Goal: Information Seeking & Learning: Check status

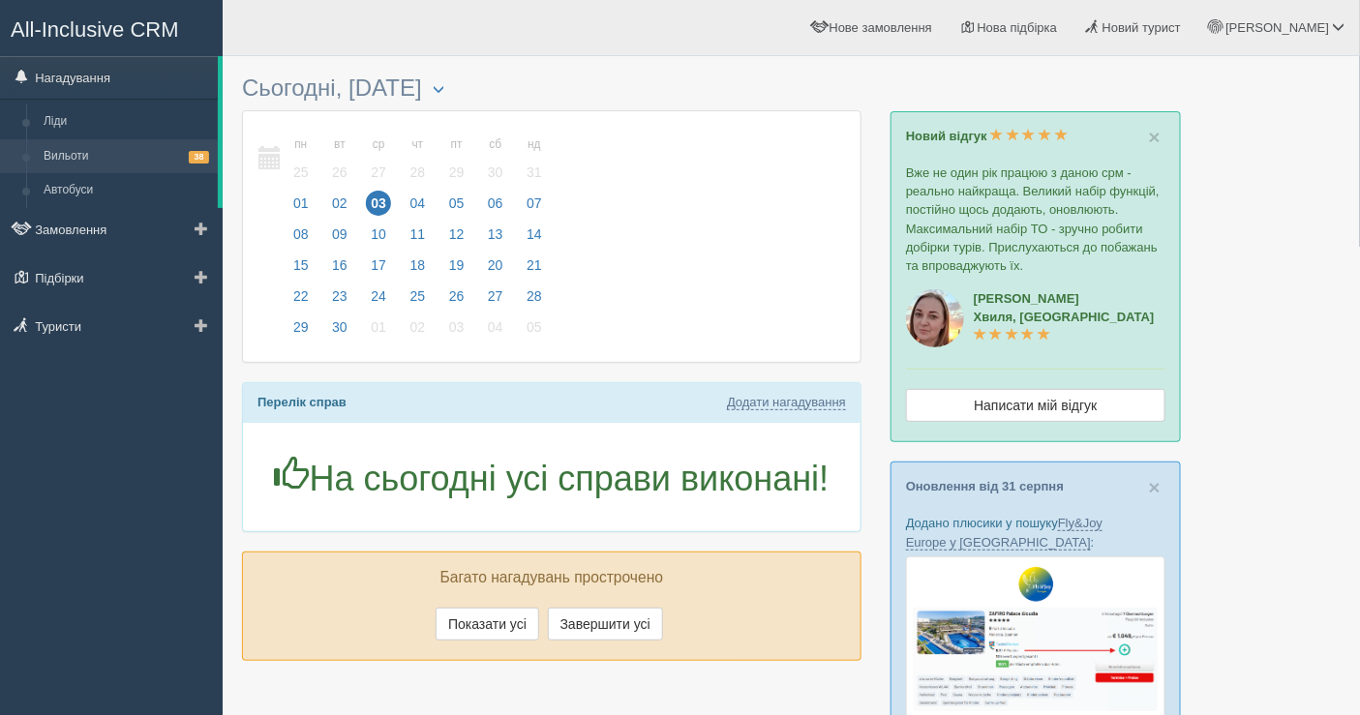
click at [119, 163] on link "Вильоти 38" at bounding box center [126, 156] width 183 height 35
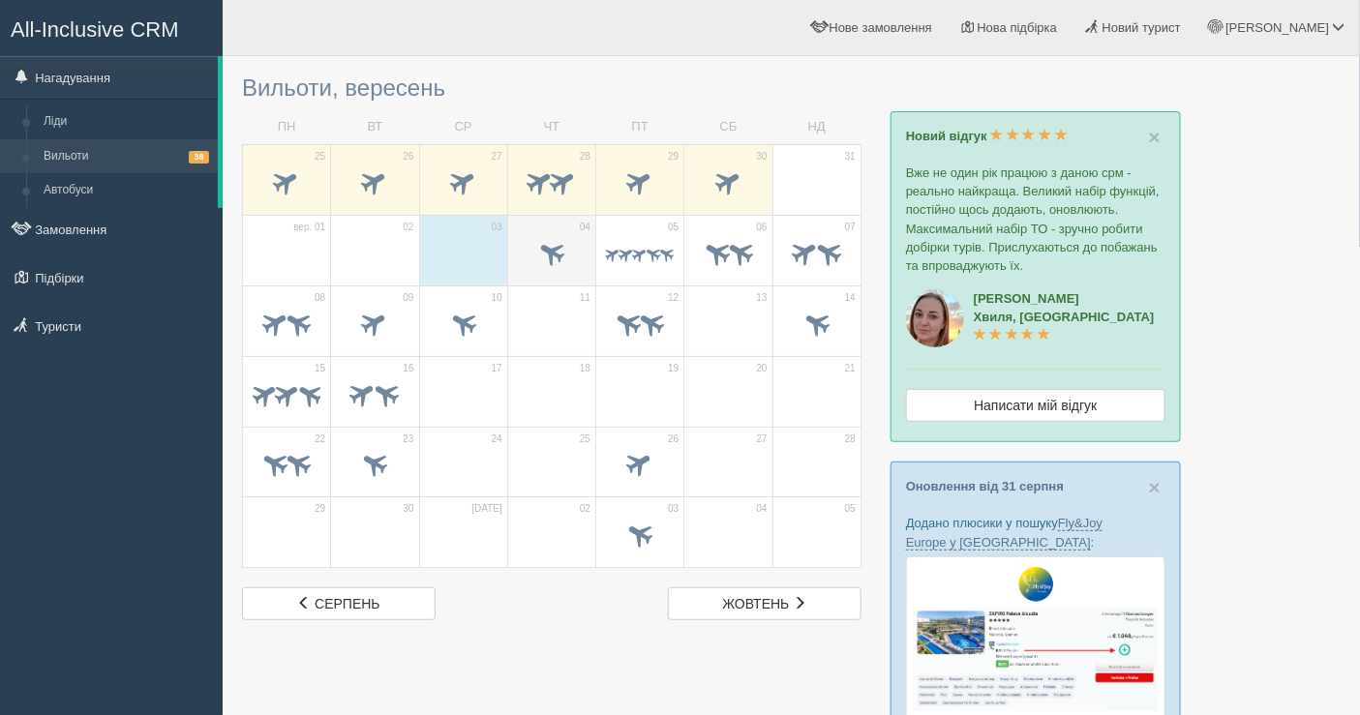
click at [546, 240] on span at bounding box center [552, 252] width 32 height 32
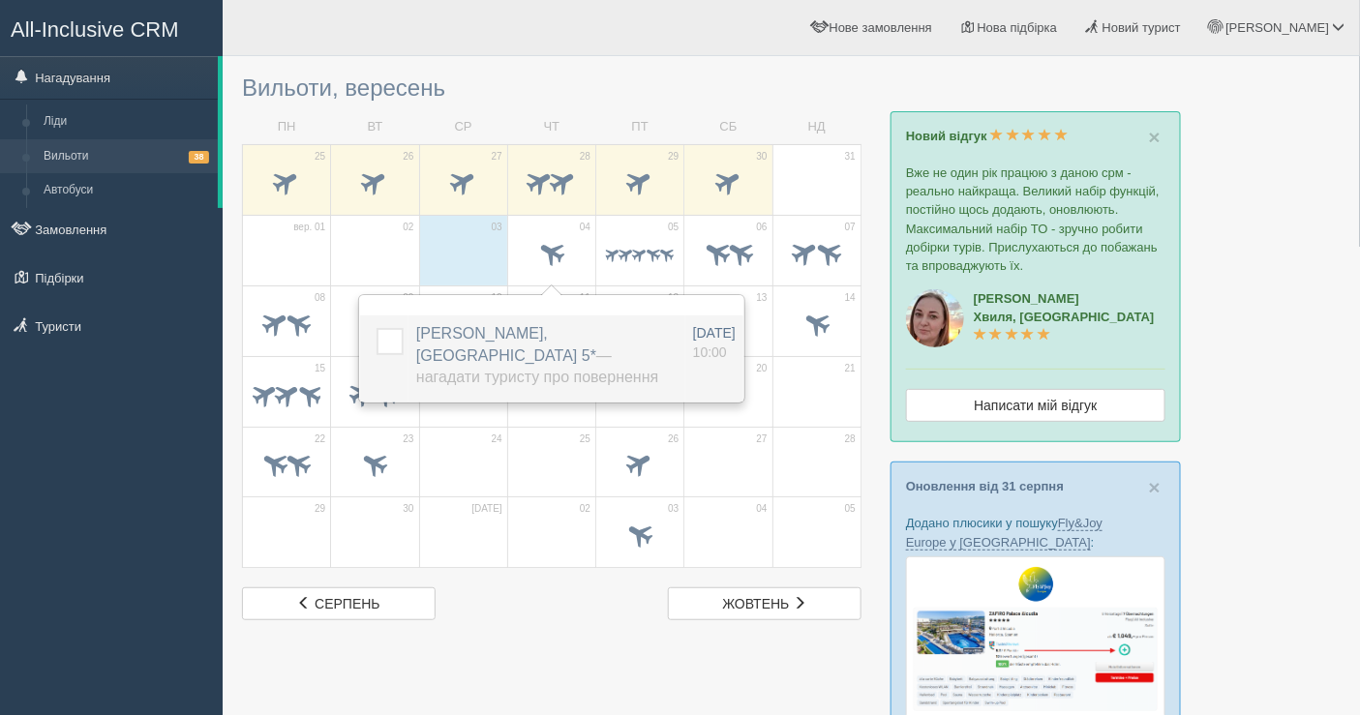
click at [528, 345] on label "РОДЮК ВІКТОРІЯ ОЛЕКСАНДРІВНА, Akasha Beach Hotel & Spa 5* — Нагадати туристу пр…" at bounding box center [542, 356] width 252 height 67
click at [475, 334] on span "РОДЮК ВІКТОРІЯ ОЛЕКСАНДРІВНА, Akasha Beach Hotel & Spa 5* — Нагадати туристу пр…" at bounding box center [537, 355] width 242 height 61
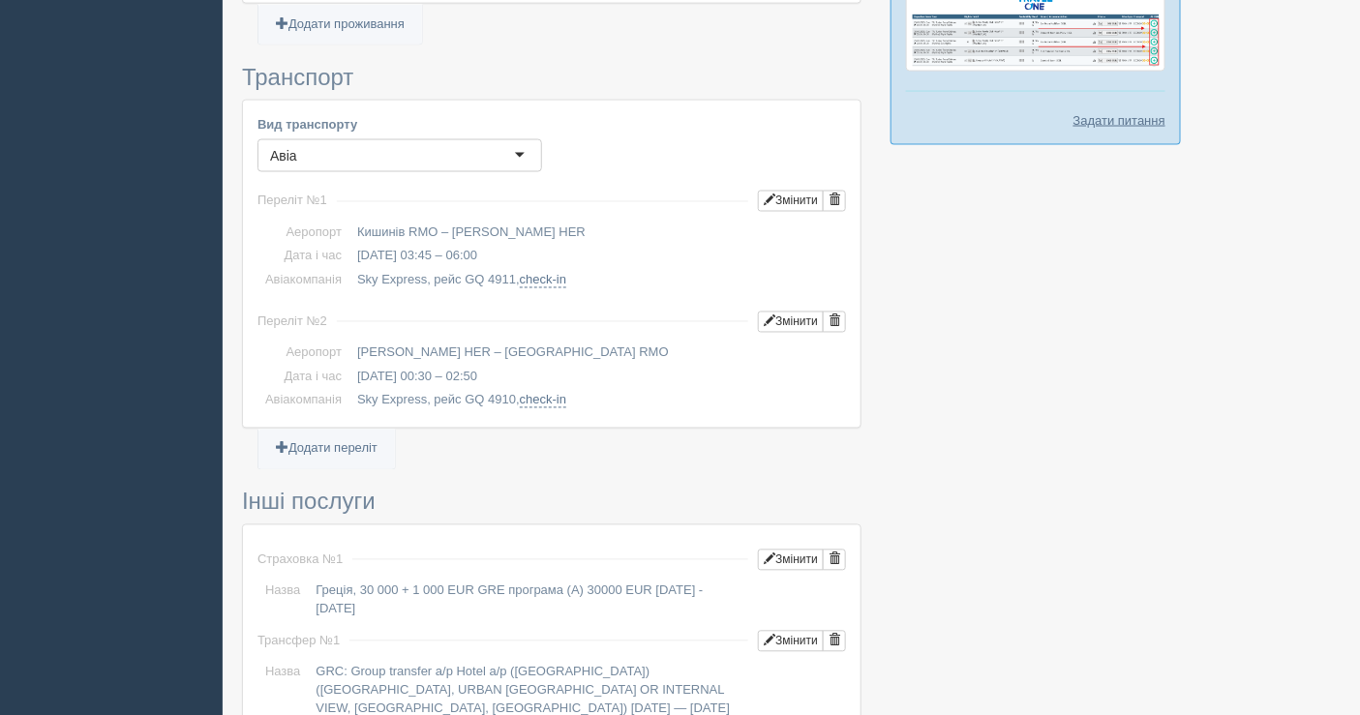
scroll to position [1075, 0]
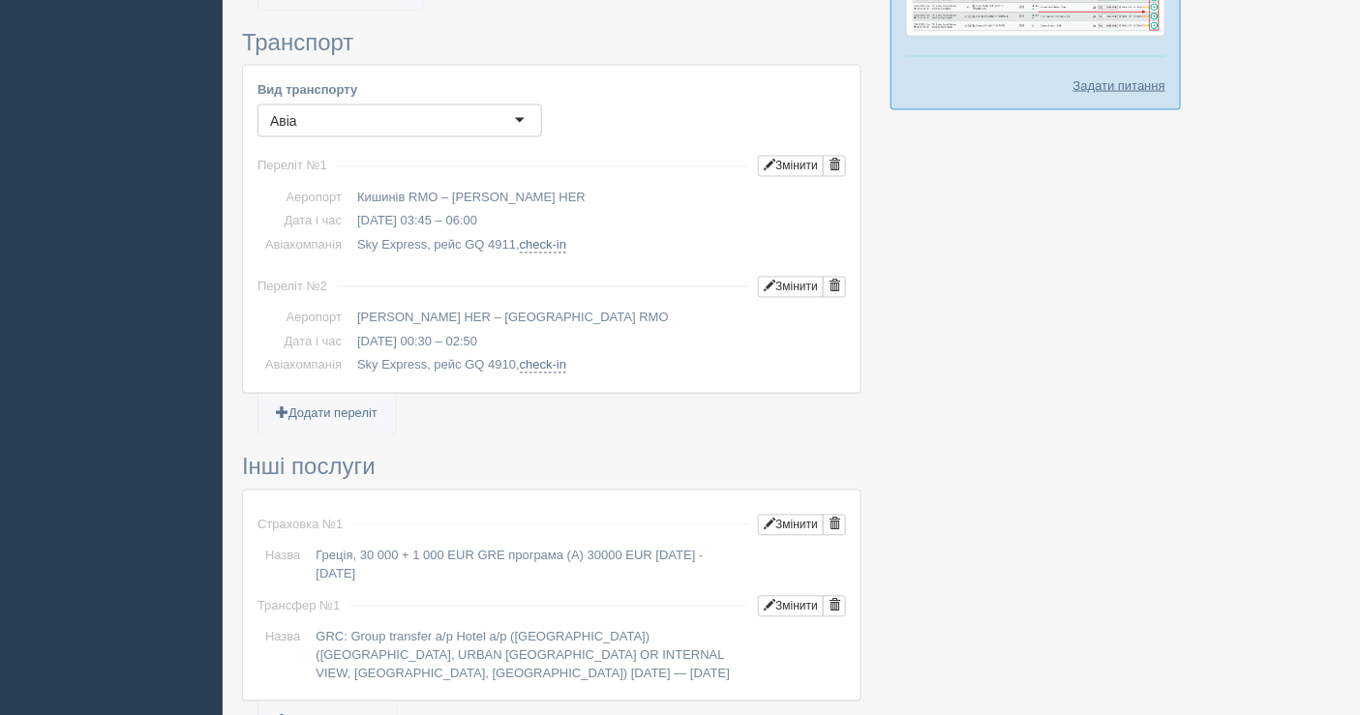
click at [0, 340] on div "All-Inclusive CRM Нагадування Замовлення Активні Завершені" at bounding box center [680, 108] width 1360 height 2367
drag, startPoint x: 98, startPoint y: 201, endPoint x: 133, endPoint y: 167, distance: 48.6
click at [98, 201] on div "All-Inclusive CRM Нагадування Замовлення Активні Завершені" at bounding box center [680, 108] width 1360 height 2367
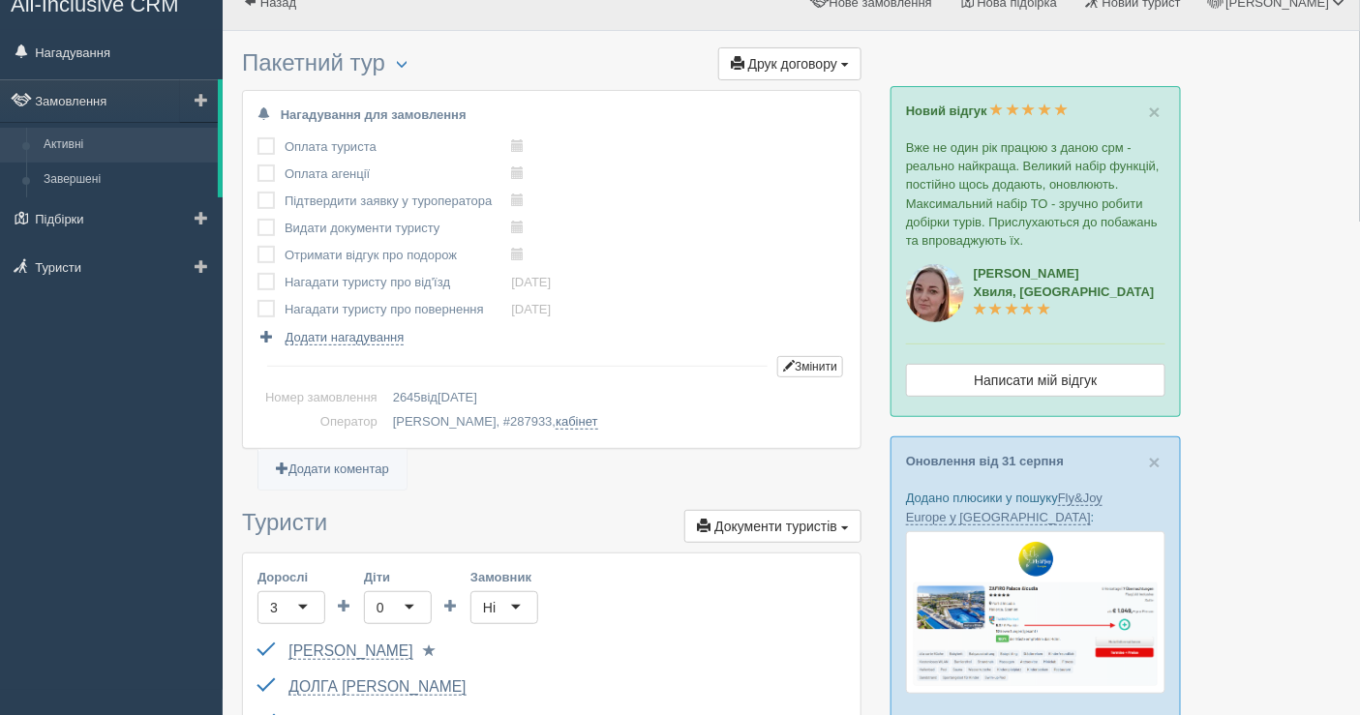
scroll to position [0, 0]
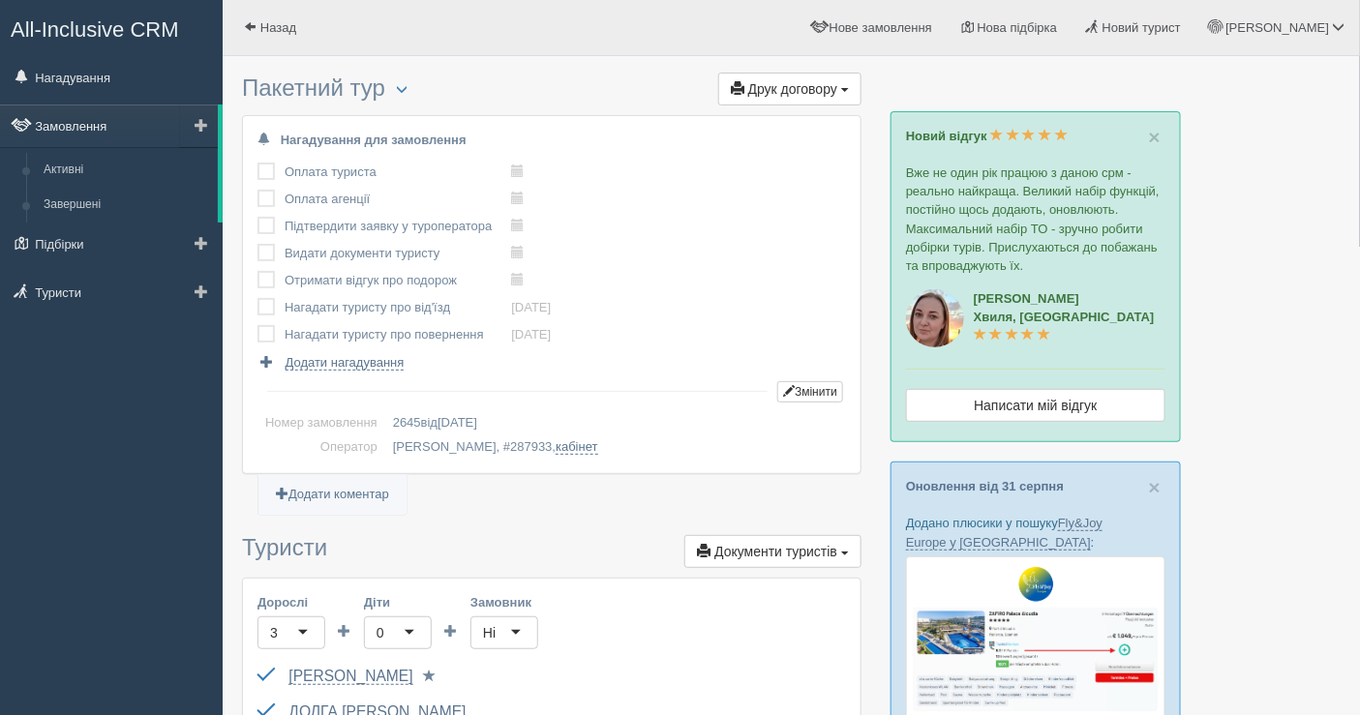
click at [117, 124] on link "Замовлення" at bounding box center [109, 126] width 218 height 43
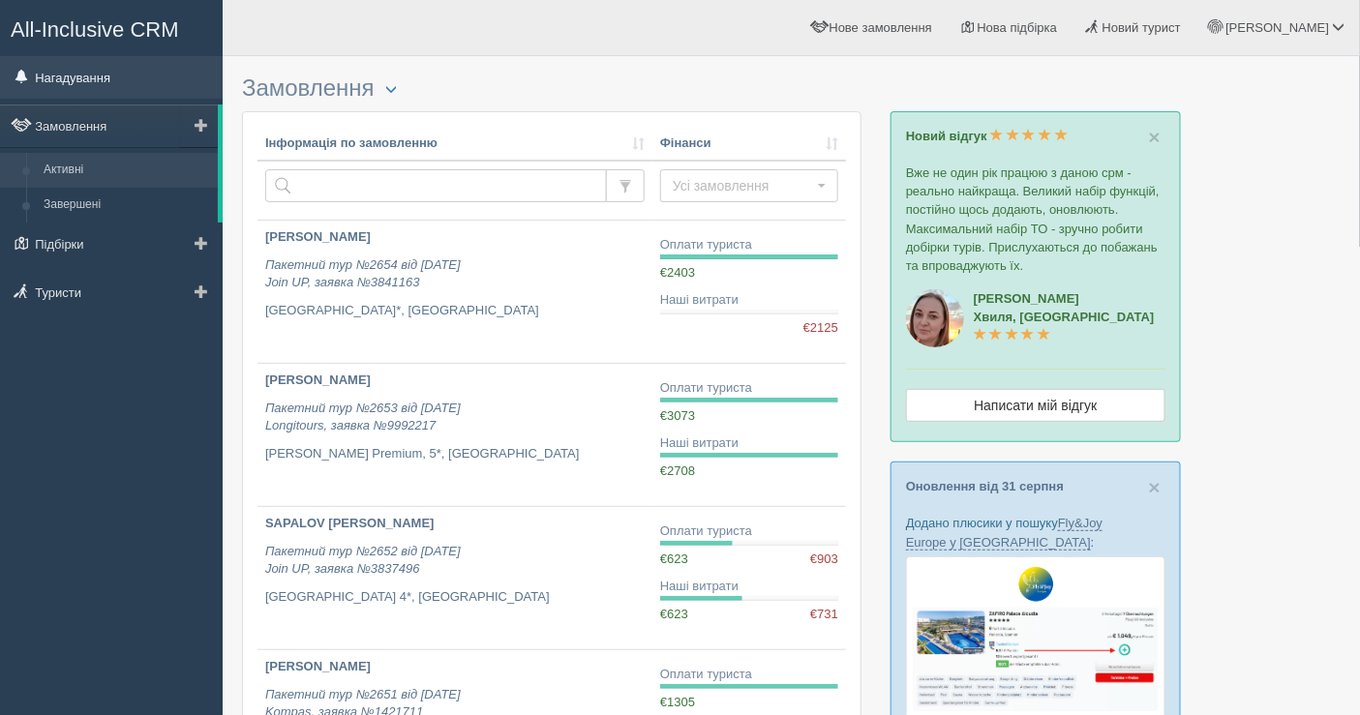
click at [84, 67] on link "Нагадування" at bounding box center [111, 77] width 223 height 43
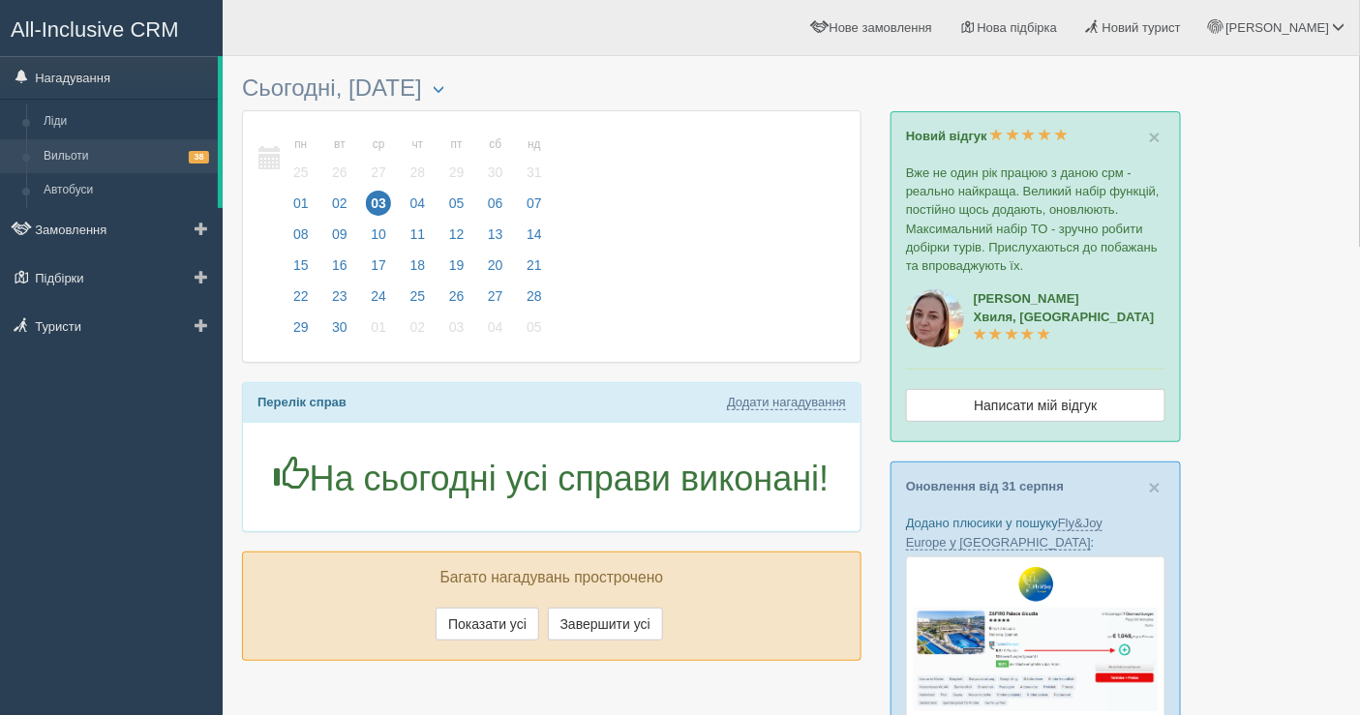
click at [101, 158] on link "Вильоти 38" at bounding box center [126, 156] width 183 height 35
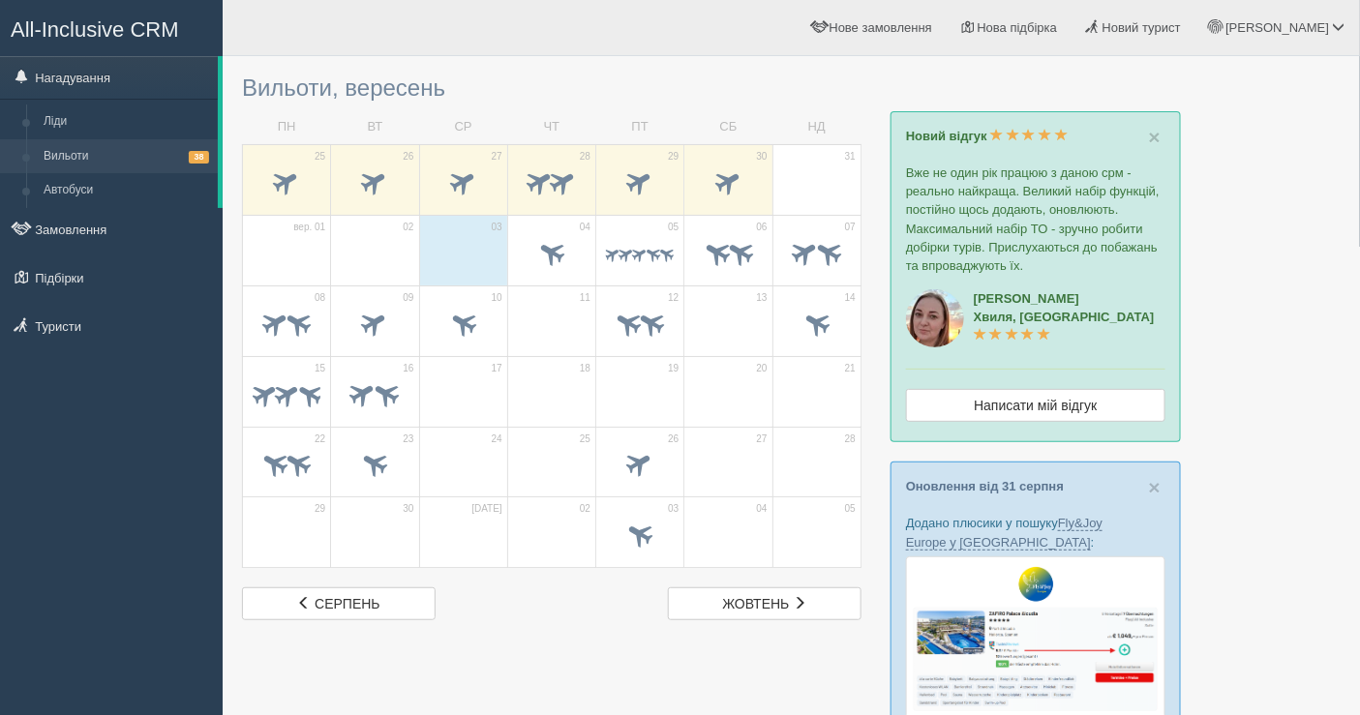
click at [495, 217] on td "03" at bounding box center [463, 250] width 88 height 71
click at [545, 239] on span at bounding box center [552, 252] width 32 height 32
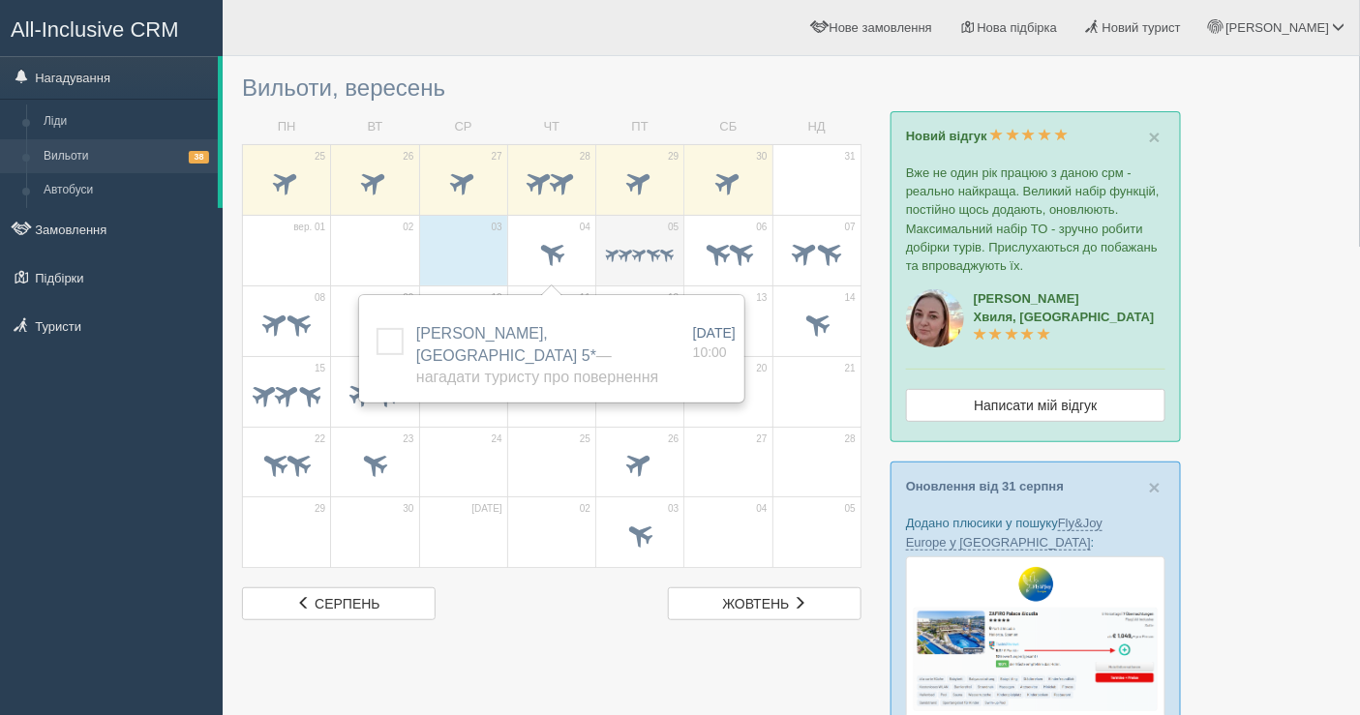
click at [649, 255] on span at bounding box center [654, 254] width 18 height 18
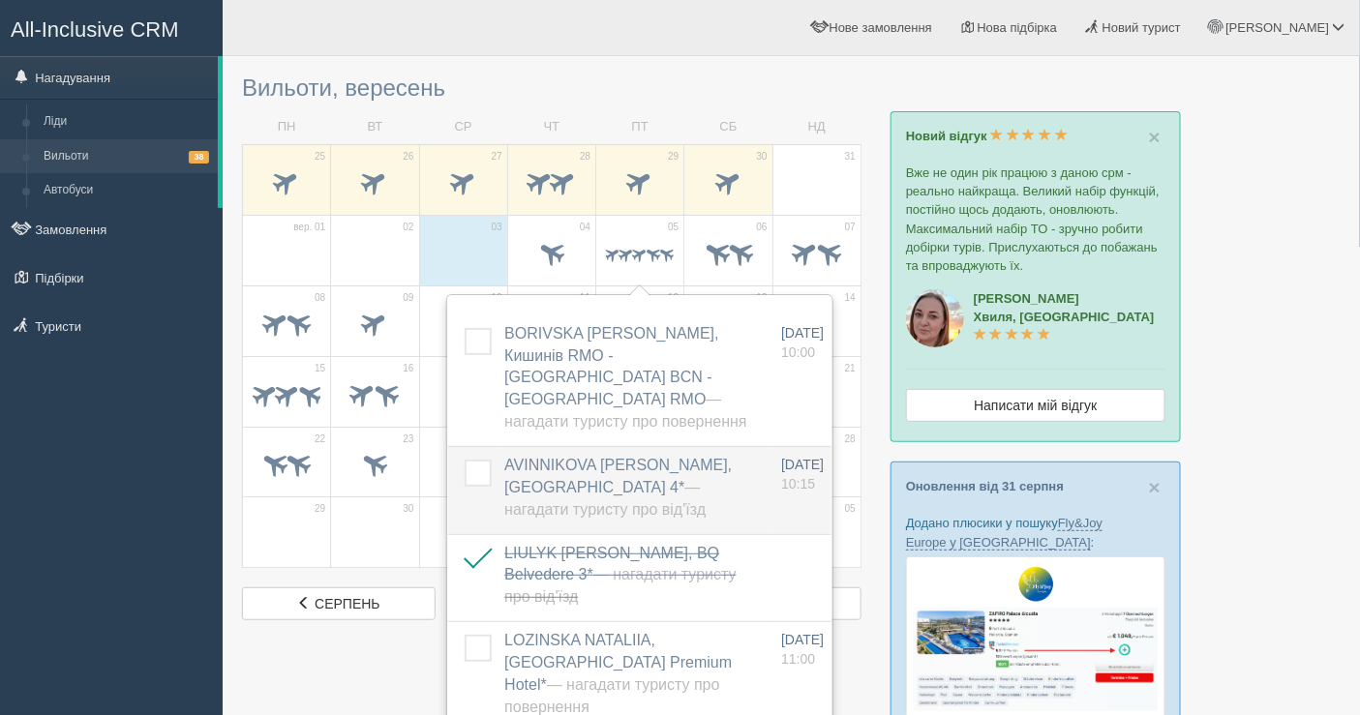
click at [624, 479] on span "— Нагадати туристу про від'їзд" at bounding box center [604, 498] width 201 height 39
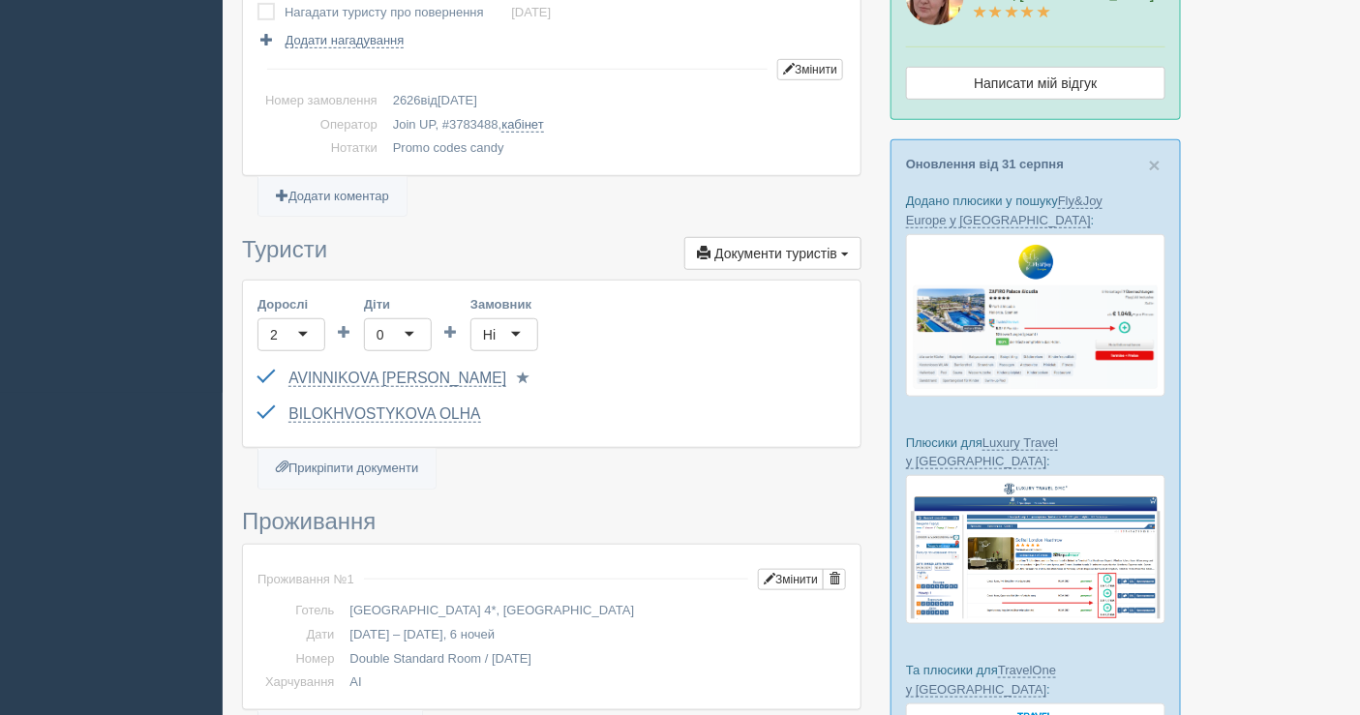
scroll to position [537, 0]
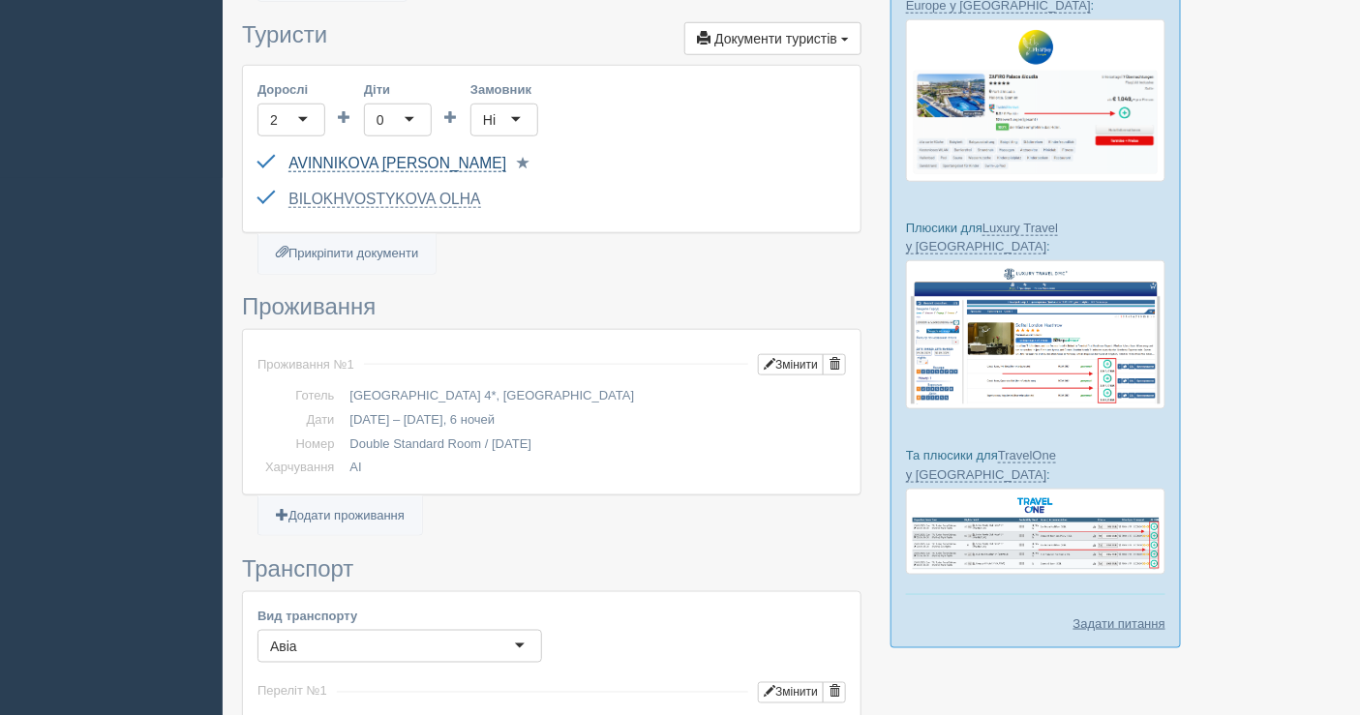
drag, startPoint x: 287, startPoint y: 153, endPoint x: 405, endPoint y: 157, distance: 118.1
click at [405, 157] on div "AVINNIKOVA MYROSLAVA FF044317 до 07.10.2026 Паспорт 2 Обрати іншого..." at bounding box center [551, 164] width 588 height 36
click at [405, 157] on link "AVINNIKOVA MYROSLAVA" at bounding box center [397, 163] width 218 height 17
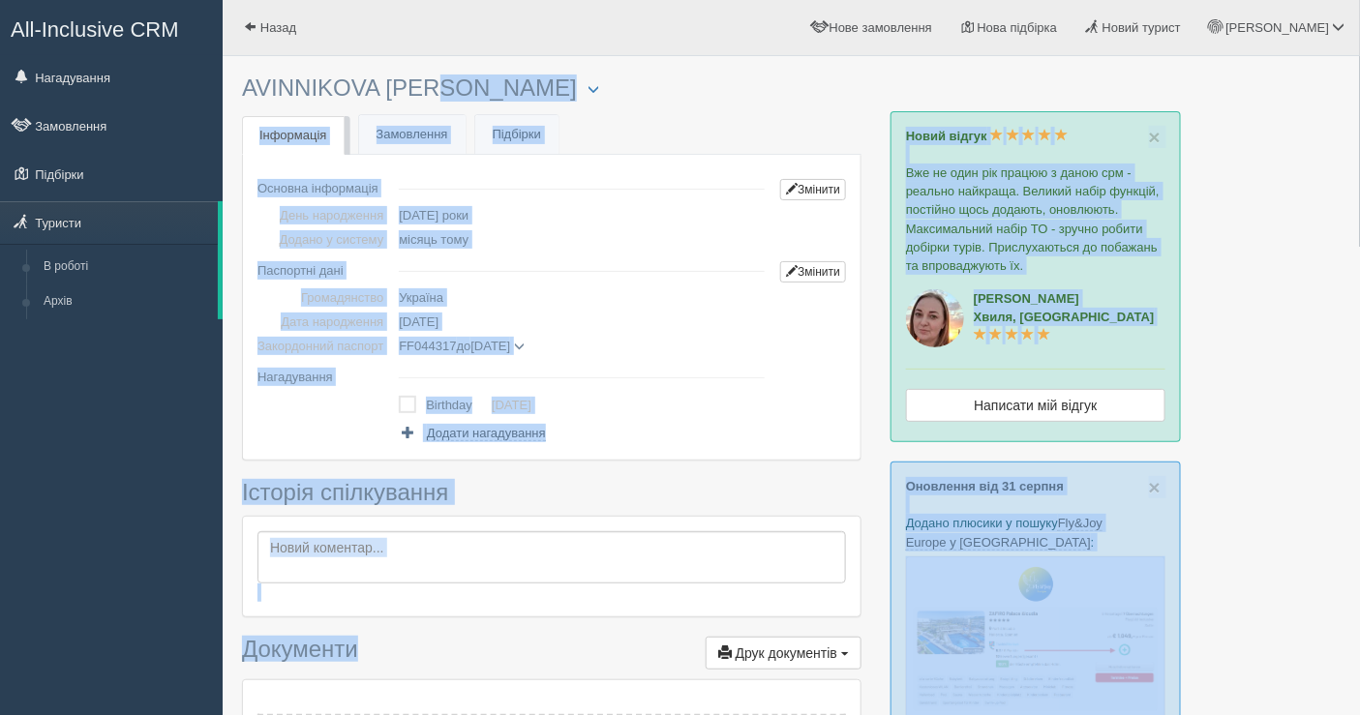
drag, startPoint x: 376, startPoint y: 87, endPoint x: 239, endPoint y: 69, distance: 137.7
click at [239, 69] on div "× Туриста відправлено до архіву × Туриста взято у роботу AVINNIKOVA [PERSON_NAM…" at bounding box center [791, 661] width 1137 height 1322
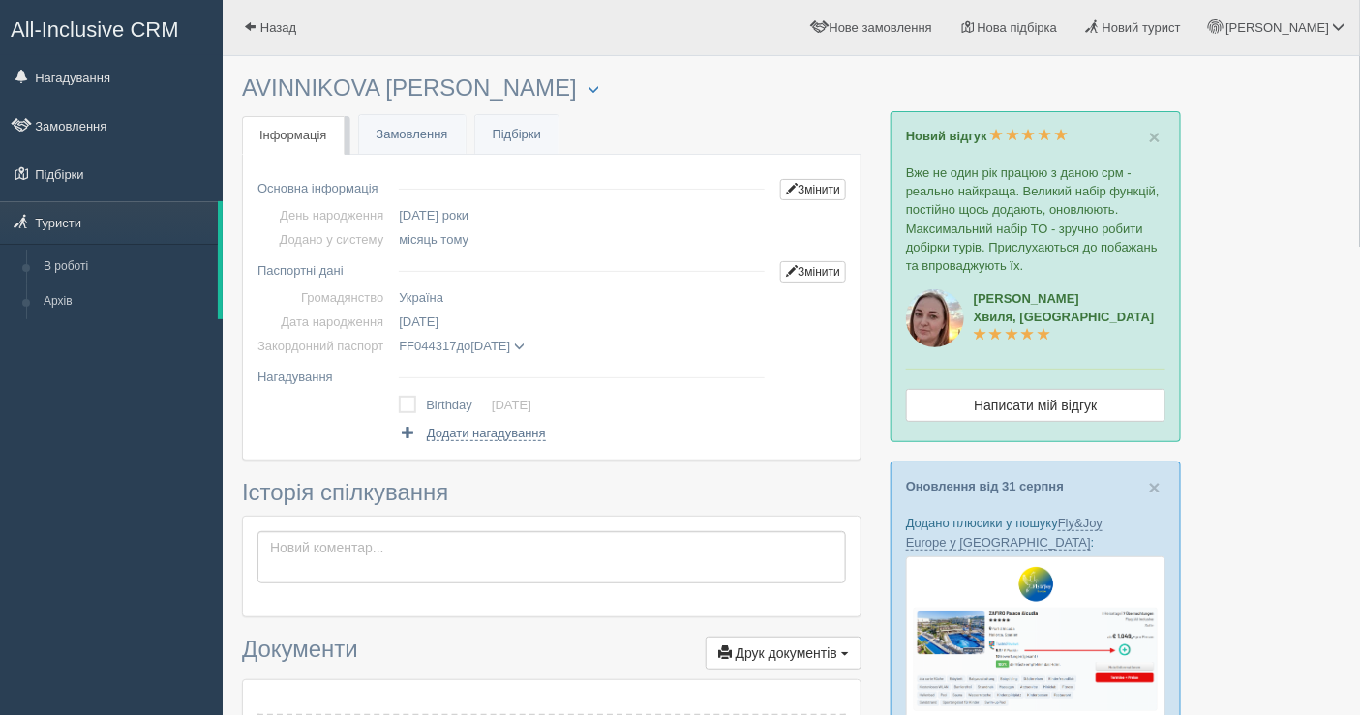
click at [269, 73] on div "× Туриста відправлено до архіву × Туриста взято у роботу AVINNIKOVA [PERSON_NAM…" at bounding box center [551, 651] width 619 height 1171
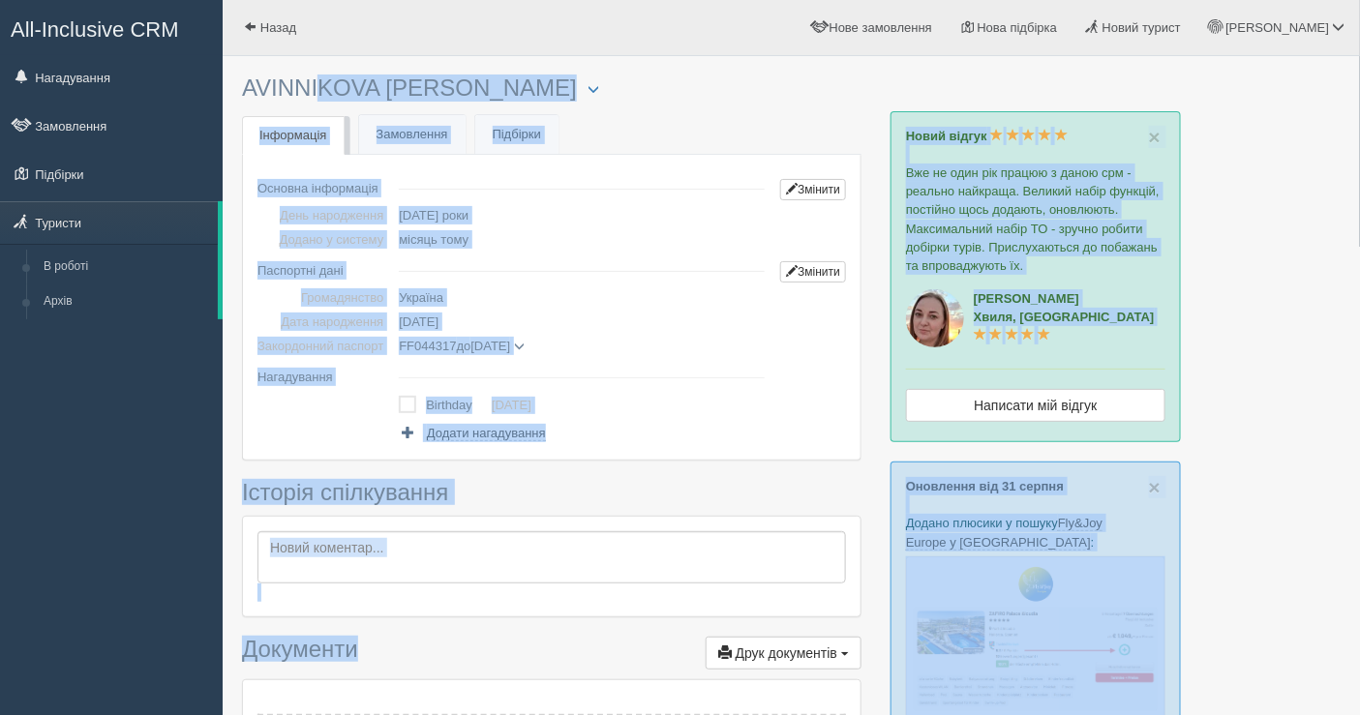
drag, startPoint x: 238, startPoint y: 83, endPoint x: 251, endPoint y: 84, distance: 12.6
click at [252, 84] on div "× Туриста відправлено до архіву × Туриста взято у роботу AVINNIKOVA [PERSON_NAM…" at bounding box center [791, 661] width 1137 height 1322
click at [268, 39] on link "Назад" at bounding box center [270, 27] width 95 height 55
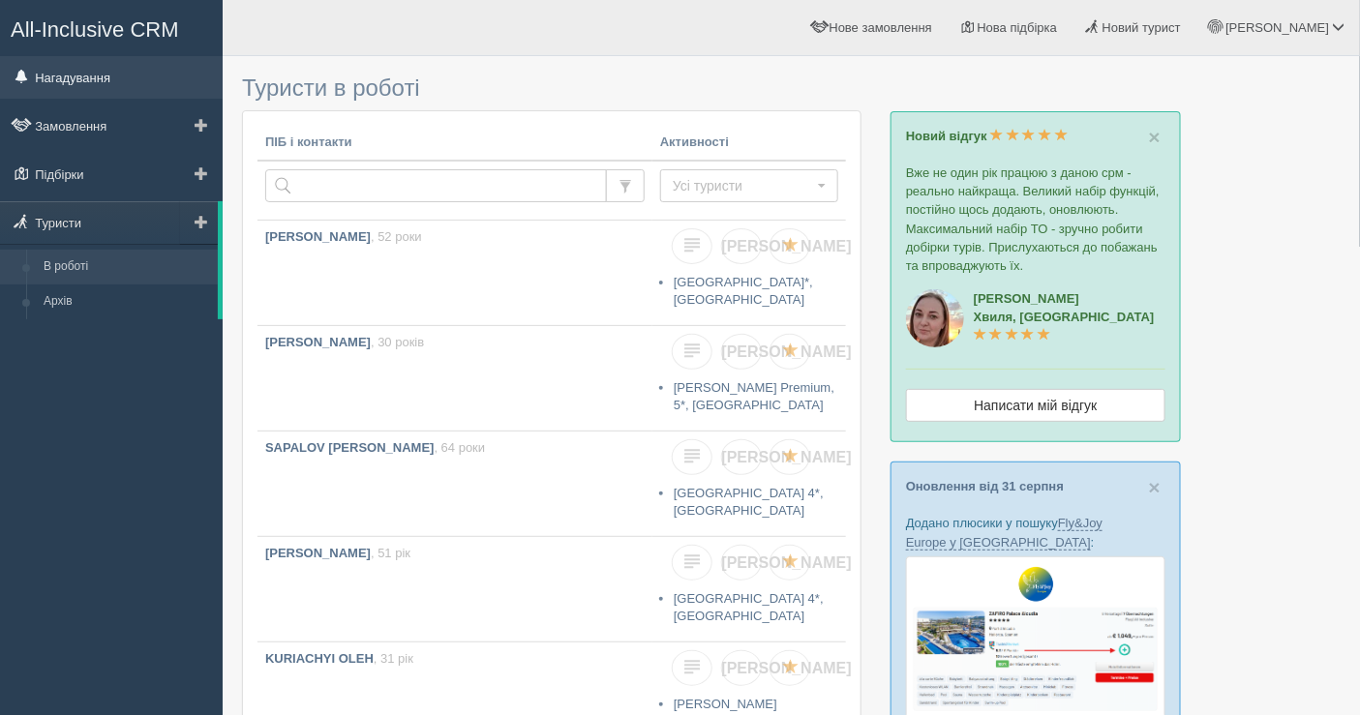
click at [114, 71] on link "Нагадування" at bounding box center [111, 77] width 223 height 43
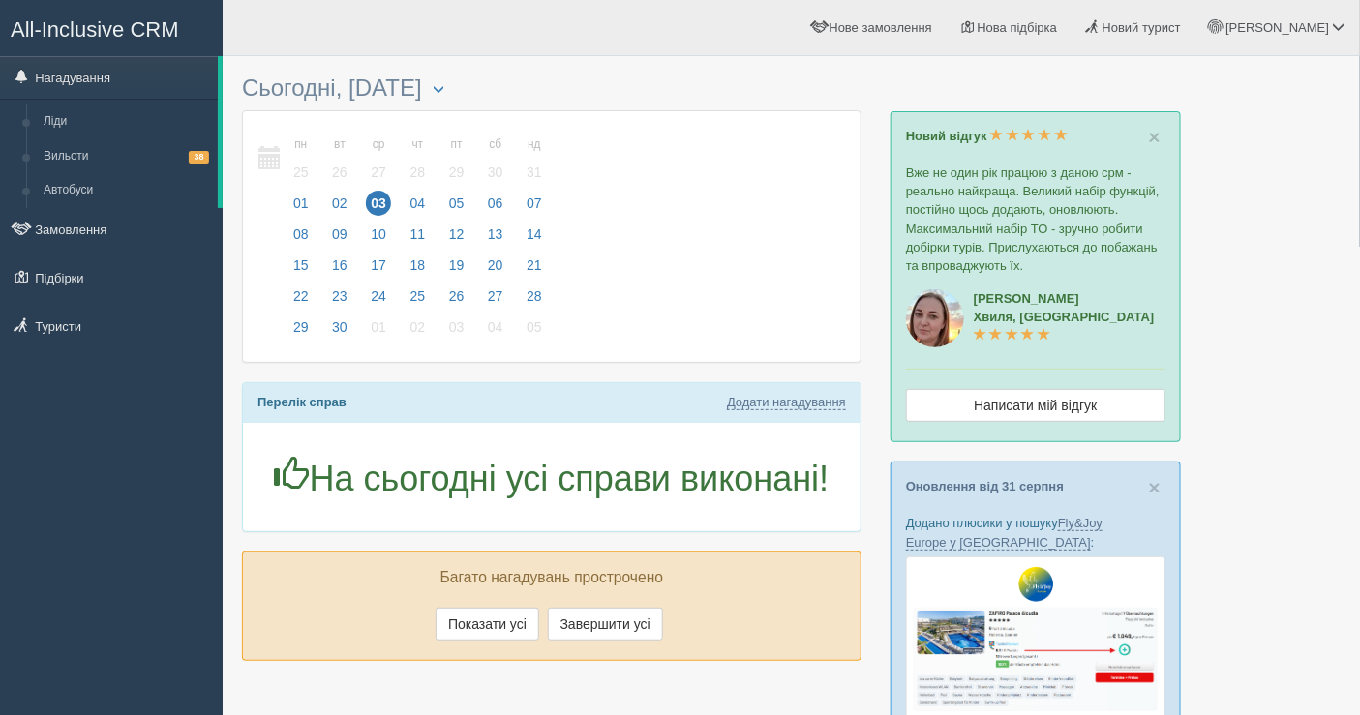
click at [374, 196] on span "03" at bounding box center [378, 203] width 25 height 25
click at [37, 161] on link "Вильоти 38" at bounding box center [126, 156] width 183 height 35
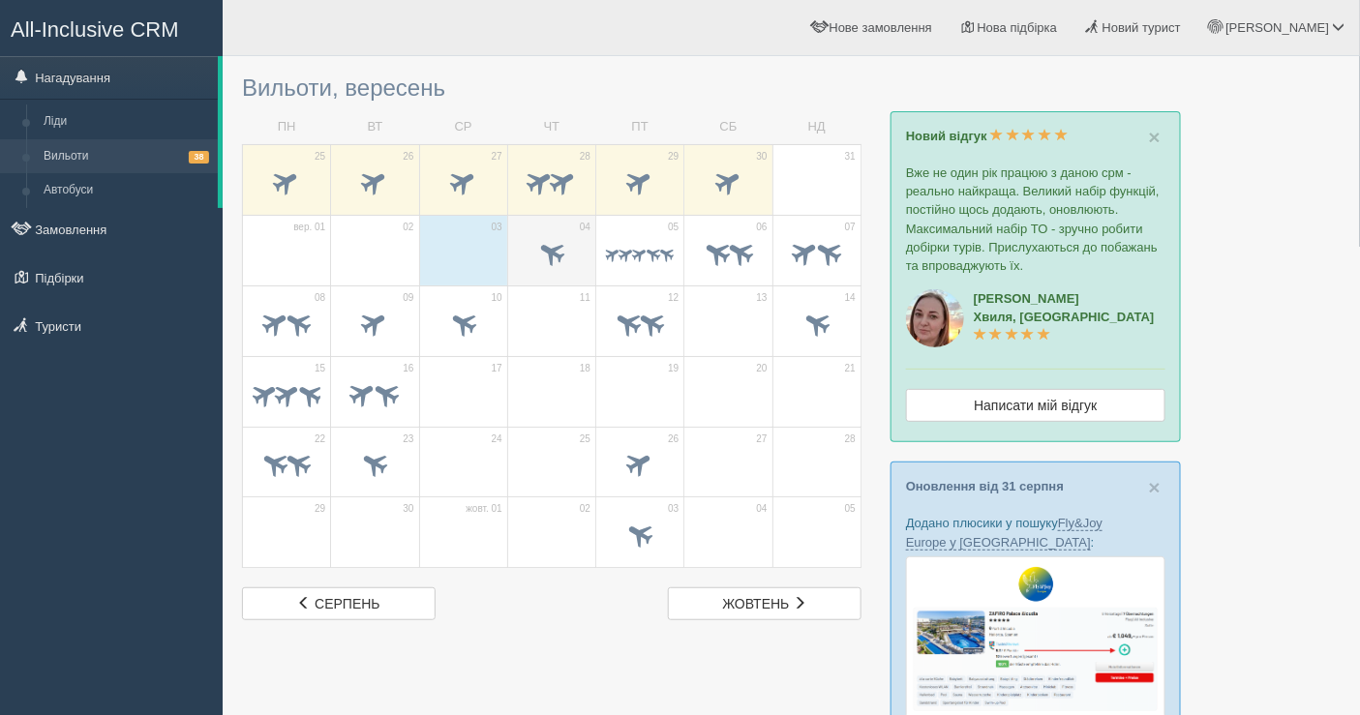
click at [573, 256] on span at bounding box center [552, 255] width 68 height 33
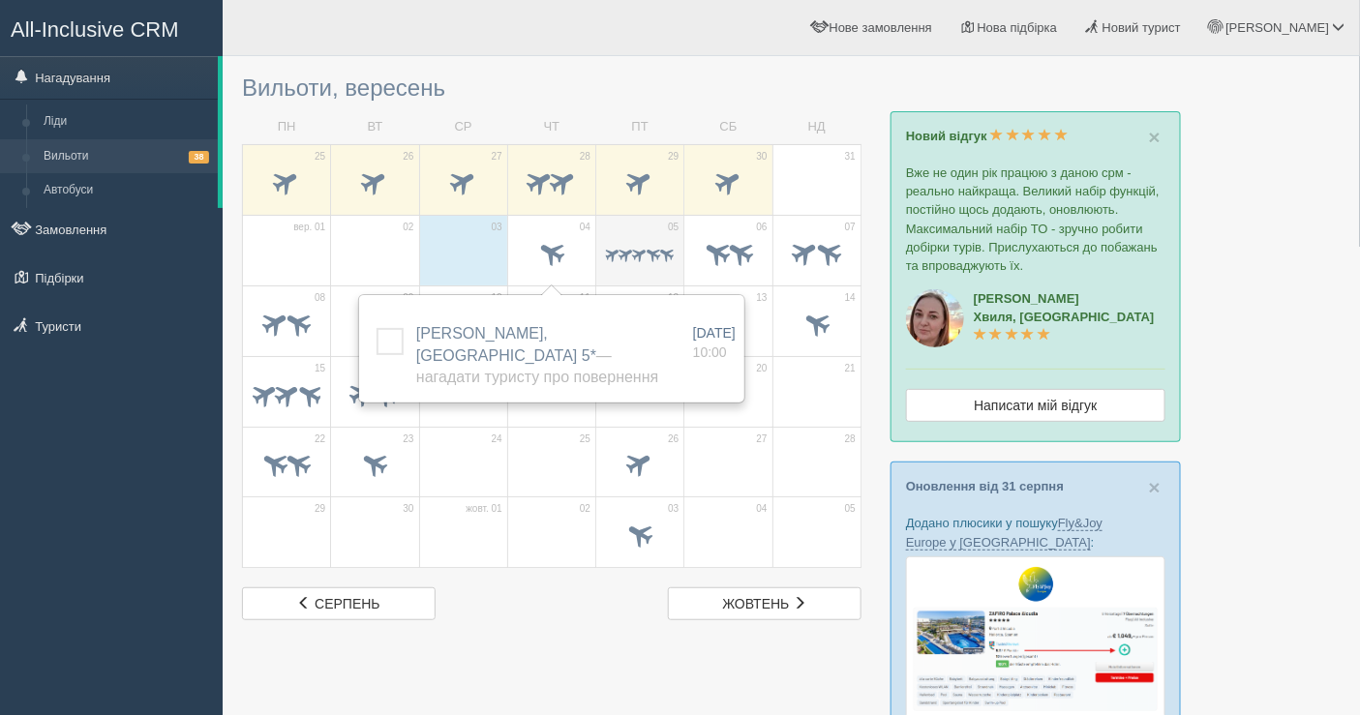
click at [598, 267] on td "05" at bounding box center [640, 250] width 88 height 71
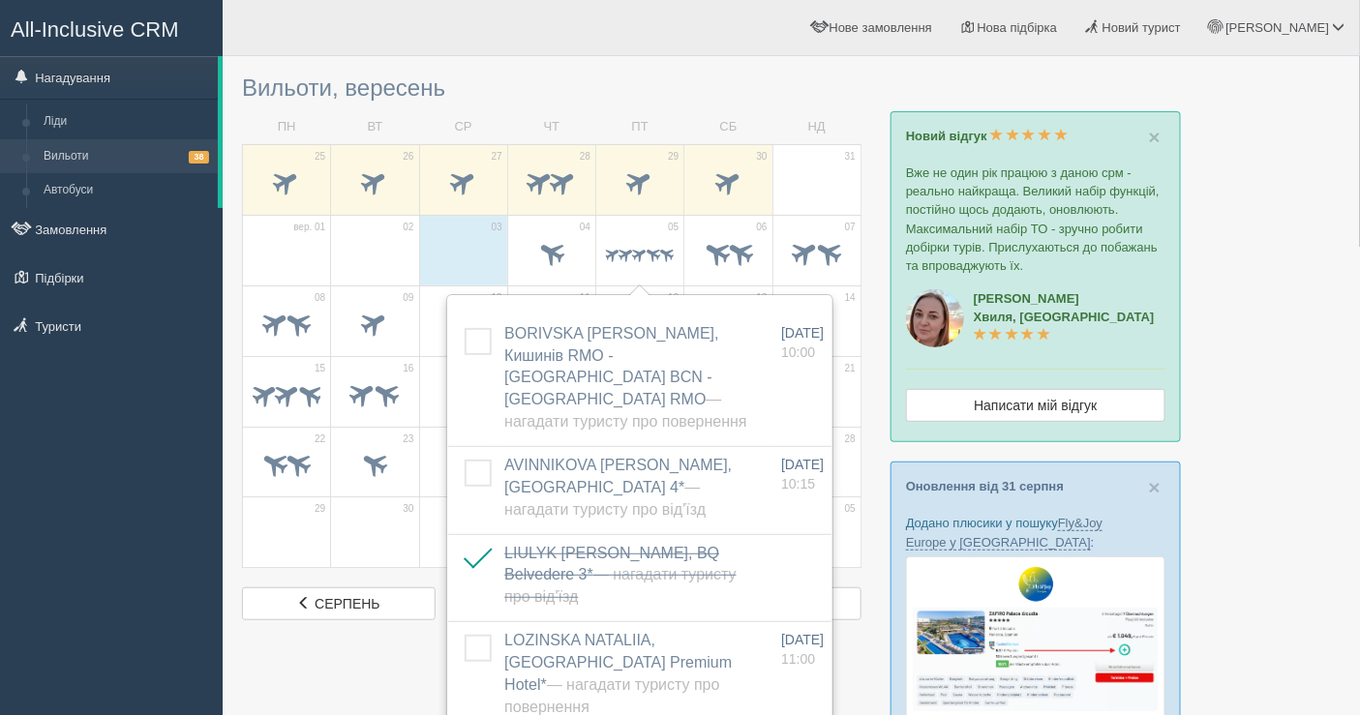
click at [40, 416] on div "All-Inclusive CRM Нагадування [GEOGRAPHIC_DATA] Вильоти 38 Автобуси" at bounding box center [111, 357] width 223 height 715
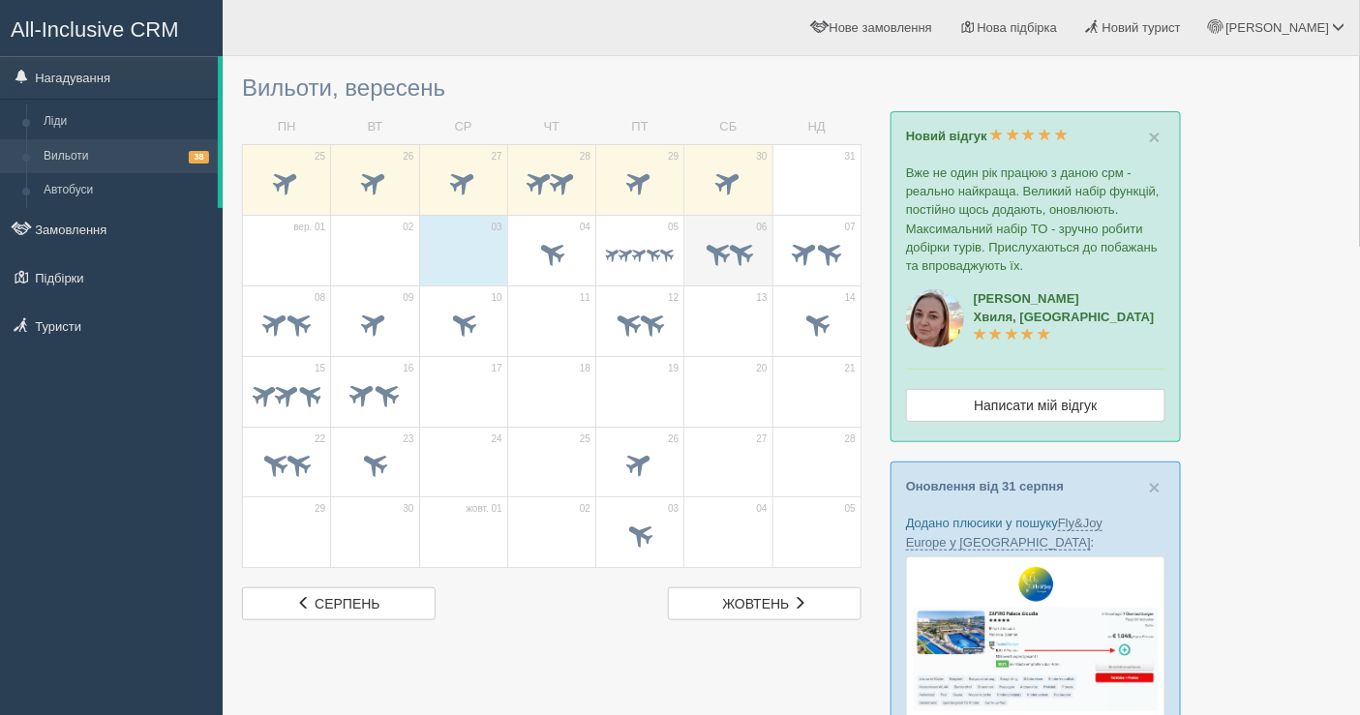
click at [729, 236] on span at bounding box center [740, 252] width 32 height 32
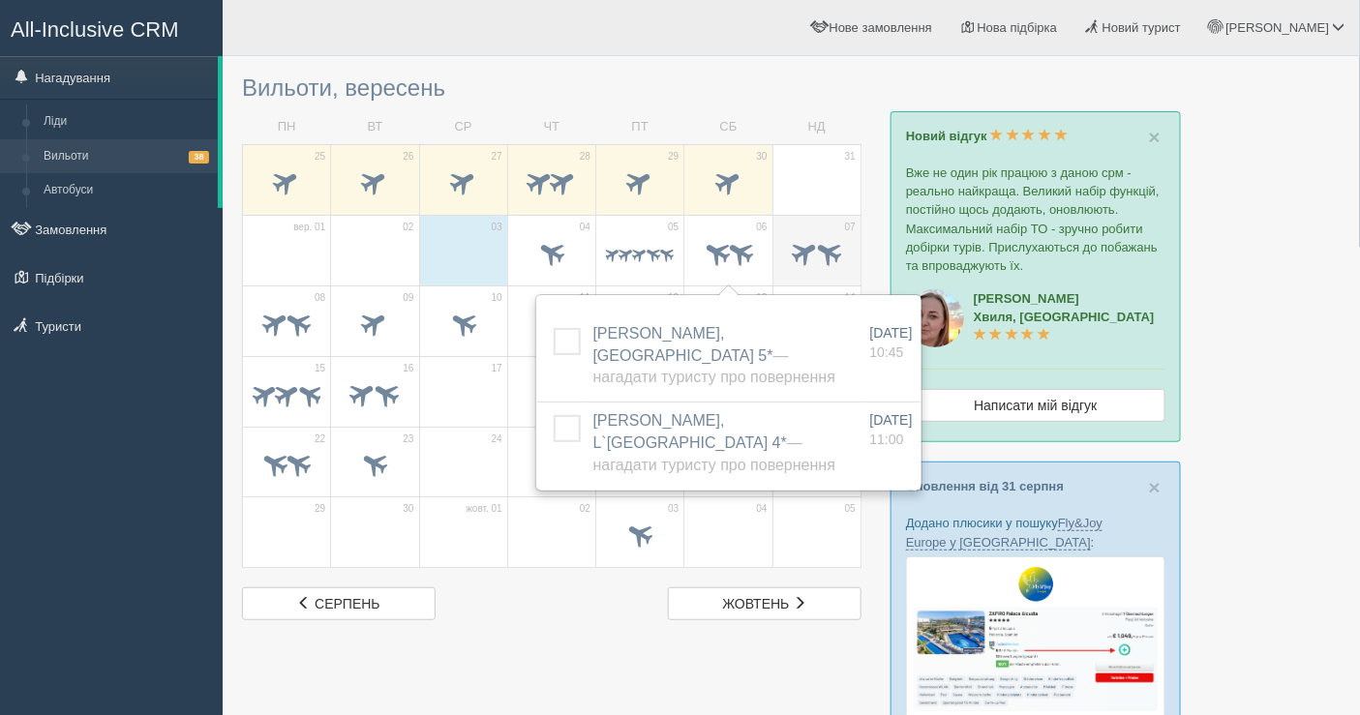
click at [815, 229] on td "07" at bounding box center [816, 250] width 88 height 71
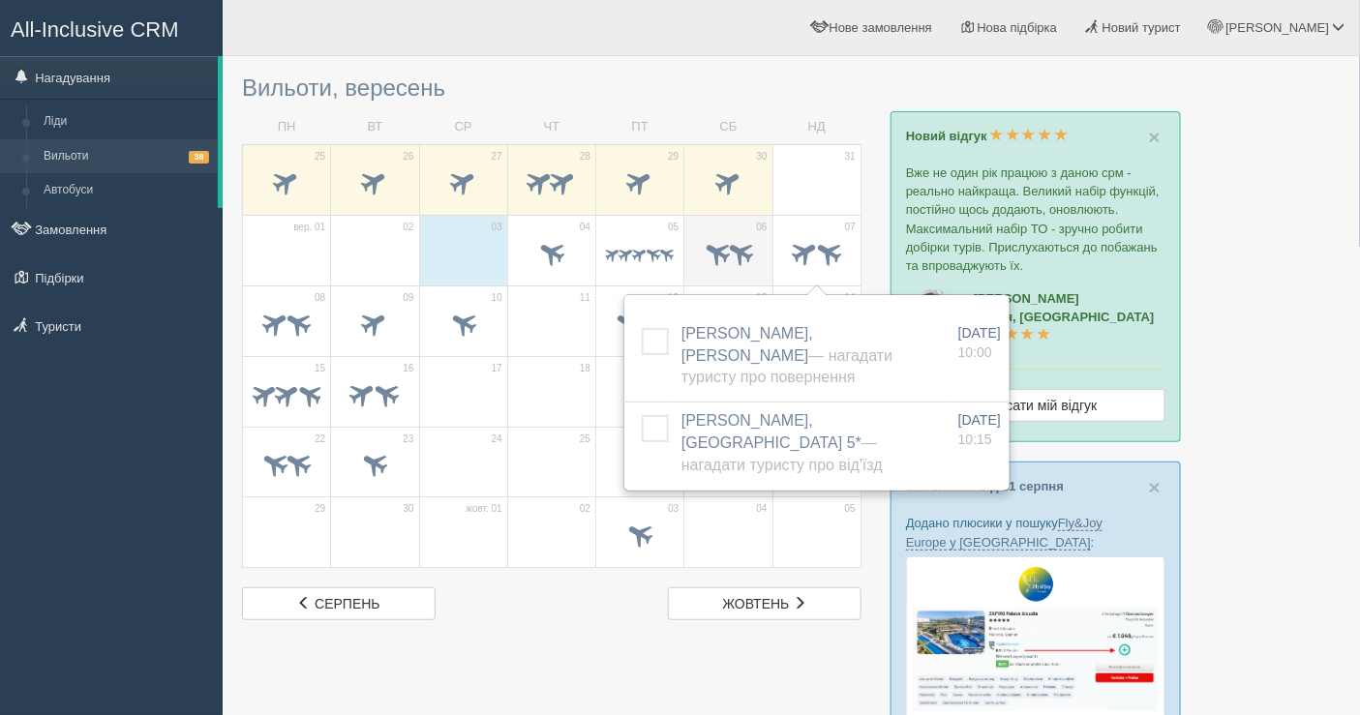
click at [730, 236] on span at bounding box center [740, 252] width 32 height 32
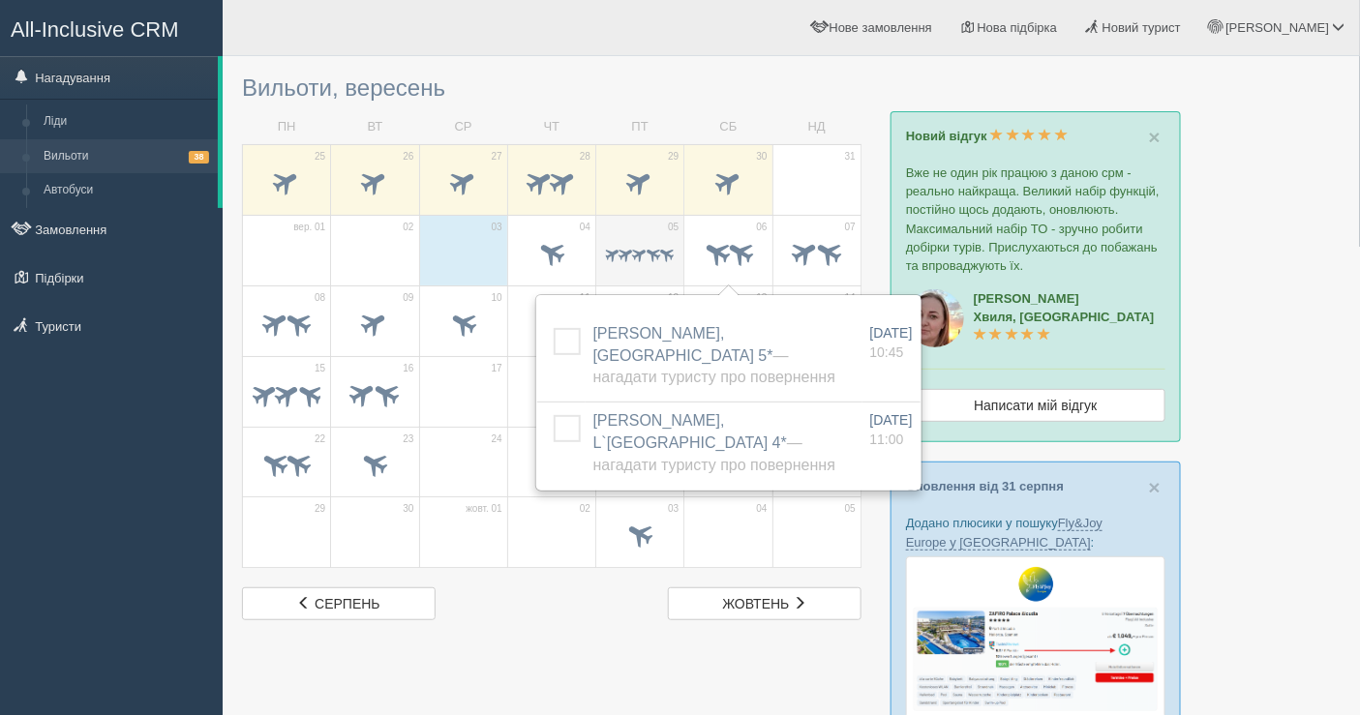
click at [641, 247] on span at bounding box center [640, 254] width 18 height 18
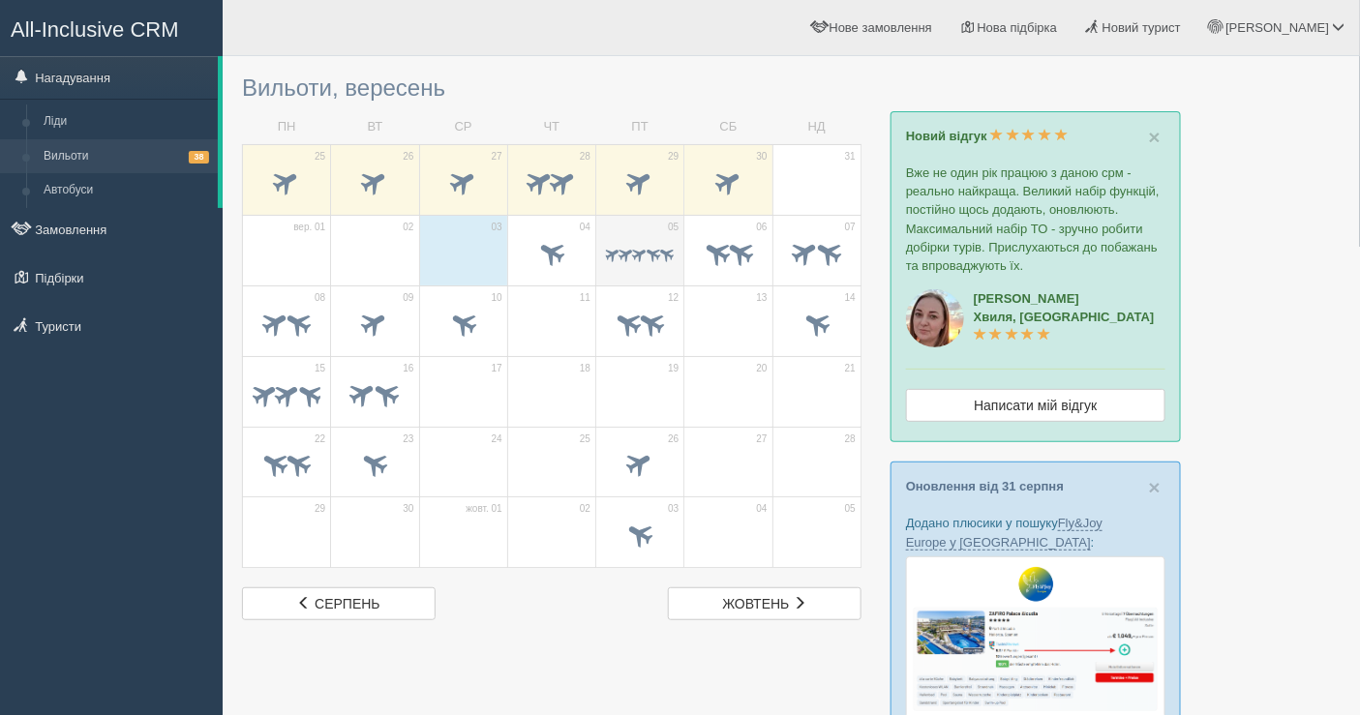
click at [649, 245] on span at bounding box center [654, 254] width 18 height 18
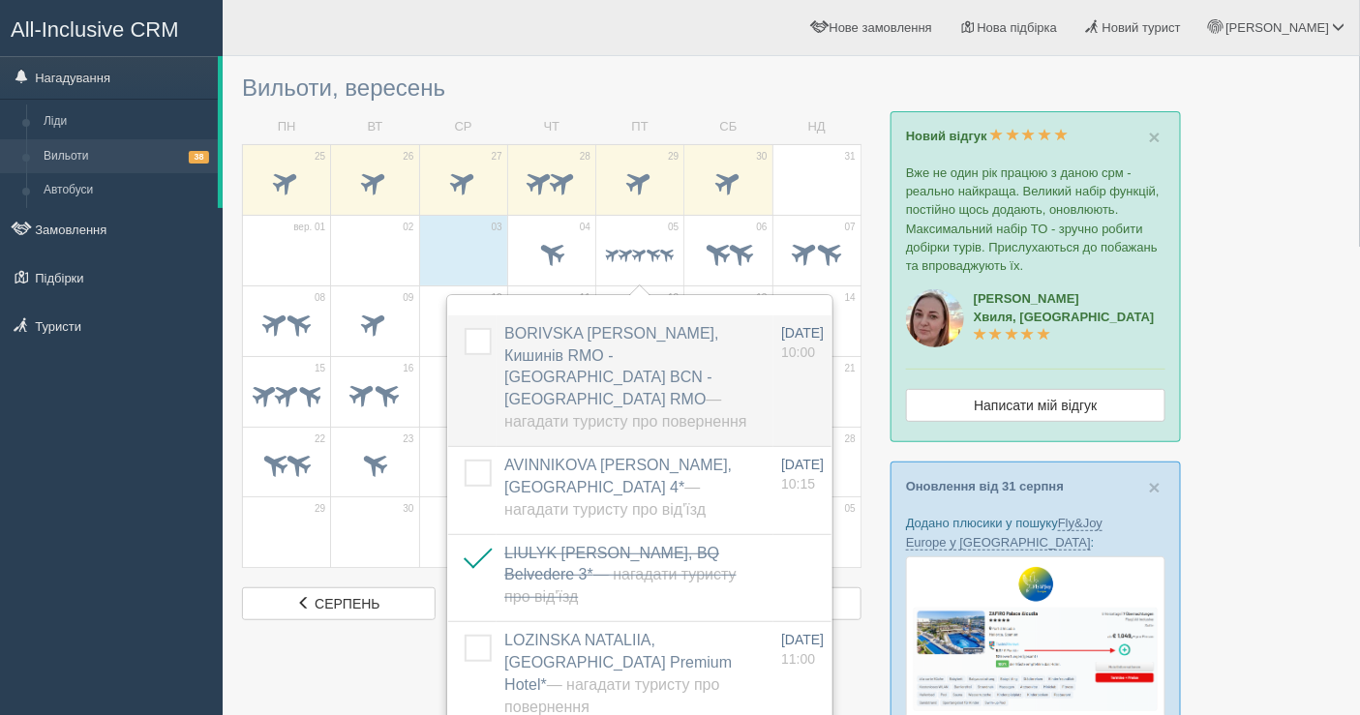
click at [641, 386] on label "BORIVSKA SVITLANA, Кишинів RMO - Барселона BCN - Кишинів RMO — Нагадати туристу…" at bounding box center [630, 378] width 252 height 110
click at [576, 345] on label "BORIVSKA SVITLANA, Кишинів RMO - Барселона BCN - Кишинів RMO — Нагадати туристу…" at bounding box center [630, 378] width 252 height 110
click at [511, 346] on label "BORIVSKA SVITLANA, Кишинів RMO - Барселона BCN - Кишинів RMO — Нагадати туристу…" at bounding box center [630, 378] width 252 height 110
click at [538, 336] on span "BORIVSKA SVITLANA, Кишинів RMO - Барселона BCN - Кишинів RMO — Нагадати туристу…" at bounding box center [625, 377] width 242 height 105
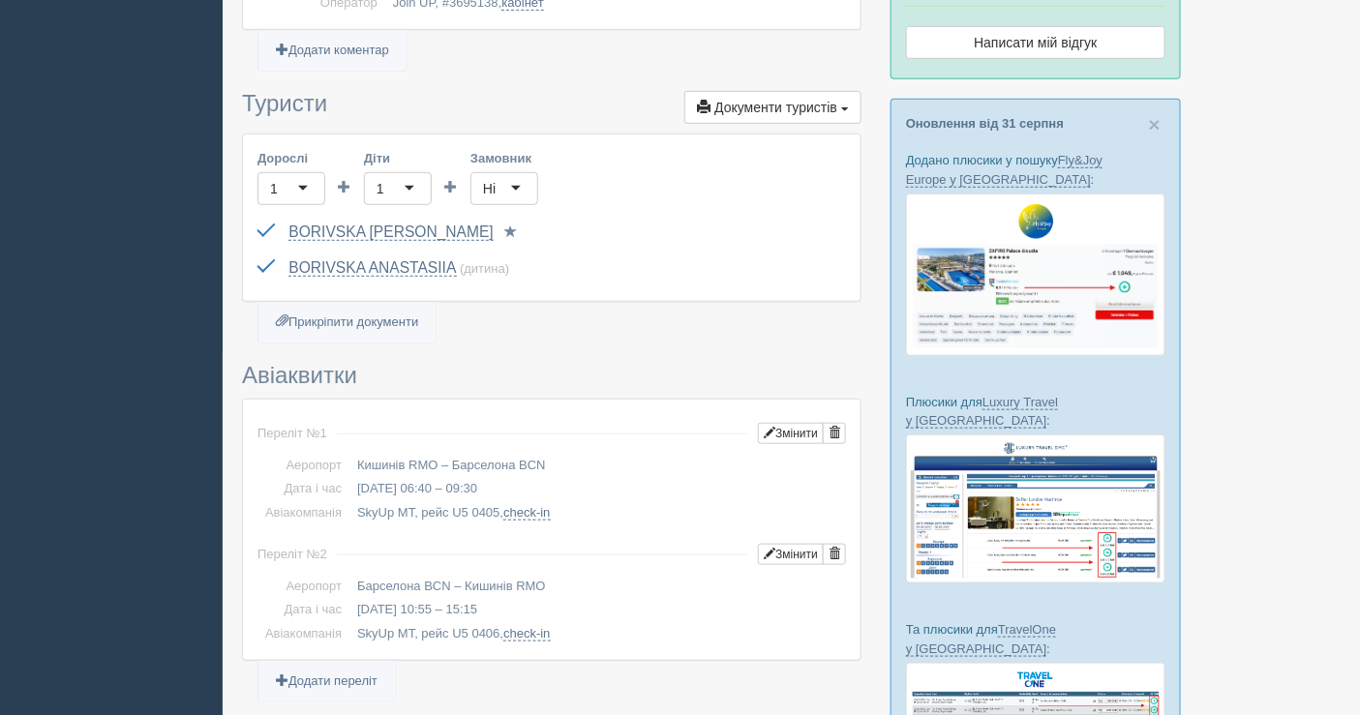
scroll to position [215, 0]
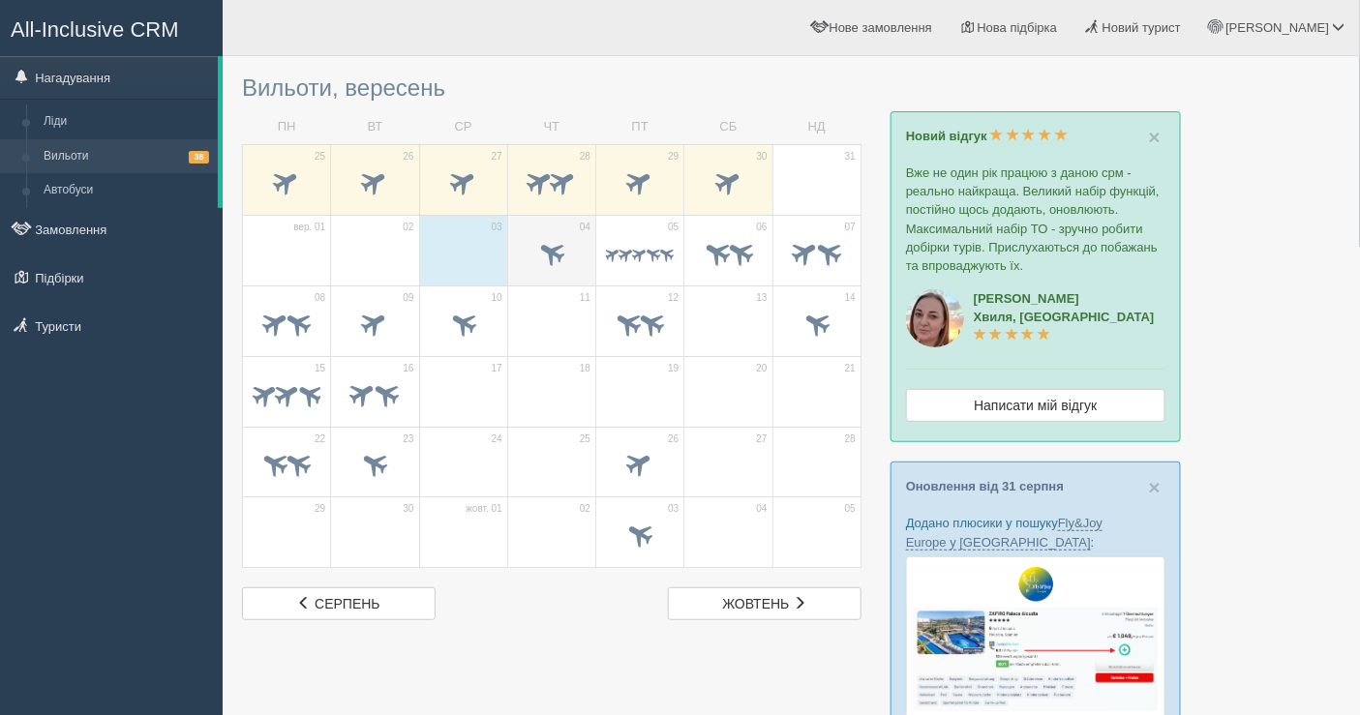
click at [584, 231] on span "04" at bounding box center [585, 228] width 11 height 14
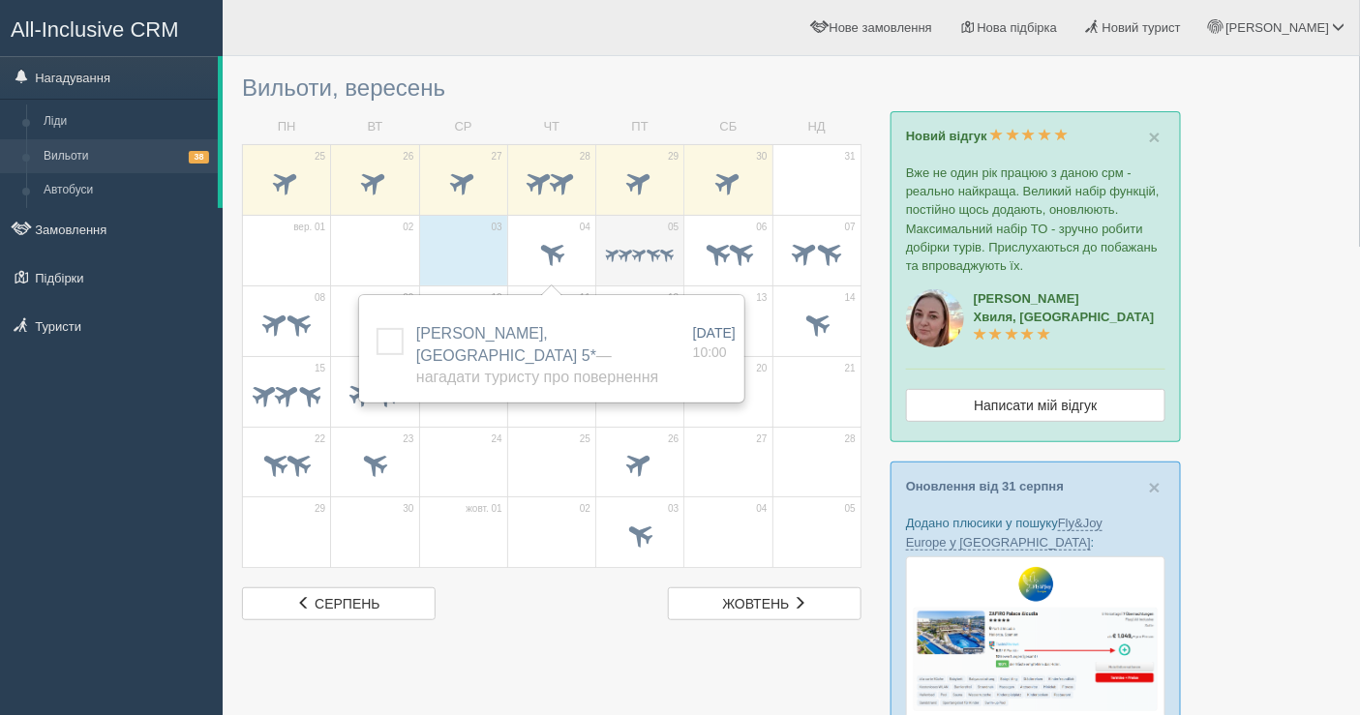
click at [641, 235] on div at bounding box center [640, 255] width 68 height 41
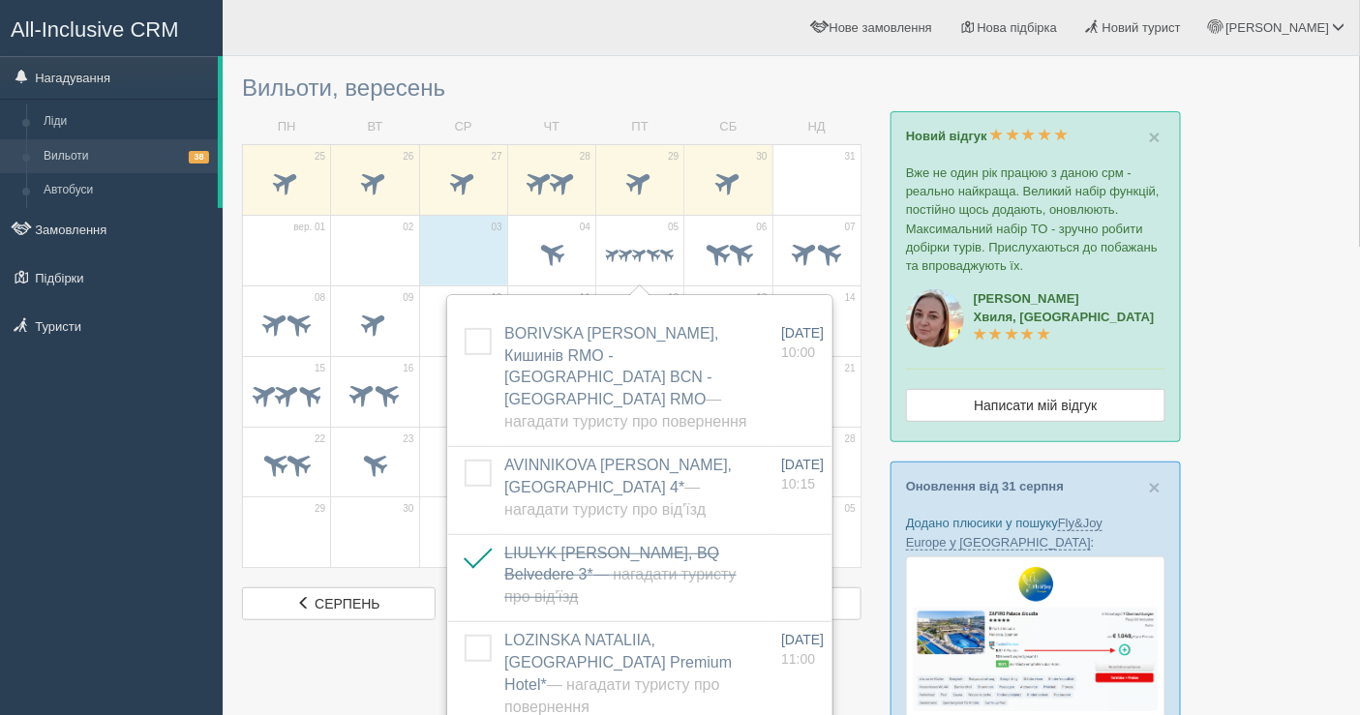
click at [44, 480] on div "All-Inclusive CRM Нагадування Ліди Вильоти 38 Автобуси" at bounding box center [111, 357] width 223 height 715
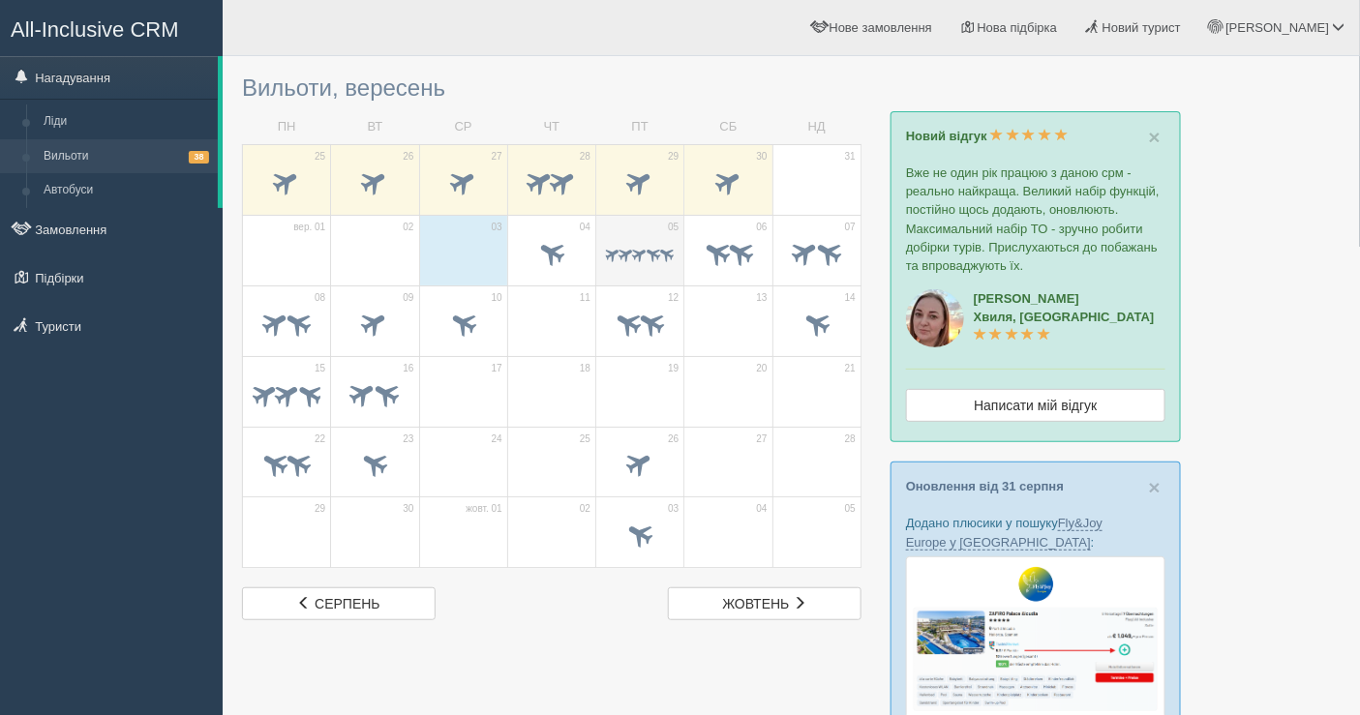
click at [621, 250] on span at bounding box center [627, 254] width 18 height 18
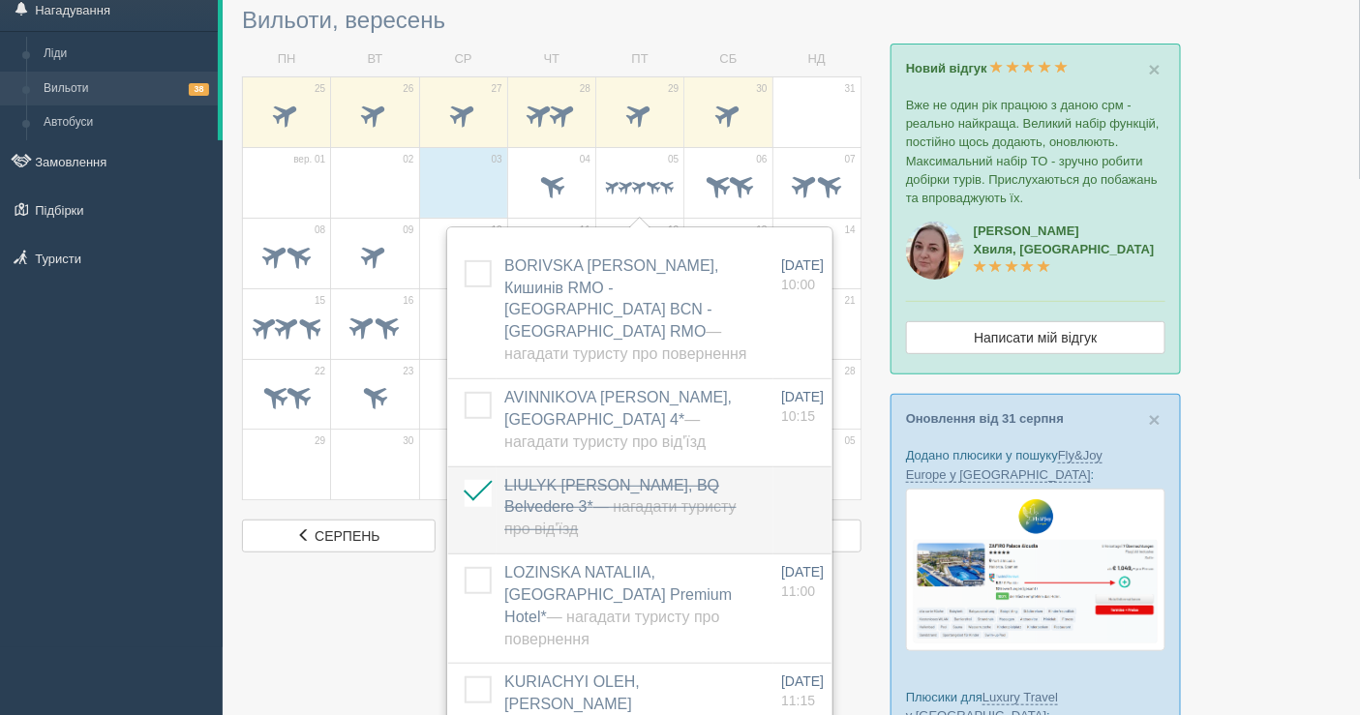
scroll to position [107, 0]
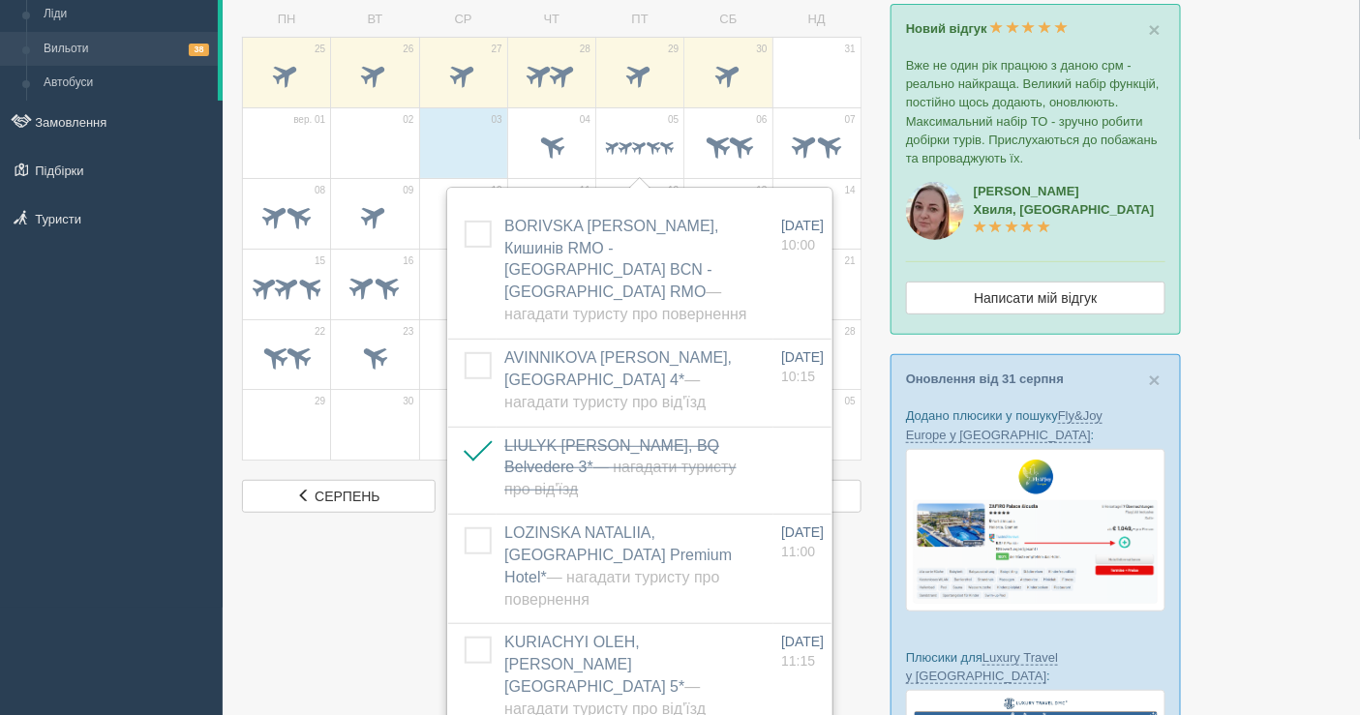
drag, startPoint x: 0, startPoint y: 400, endPoint x: 60, endPoint y: 357, distance: 73.6
click at [1, 399] on div "All-Inclusive CRM Нагадування Ліди Вильоти 38 Автобуси" at bounding box center [111, 250] width 223 height 715
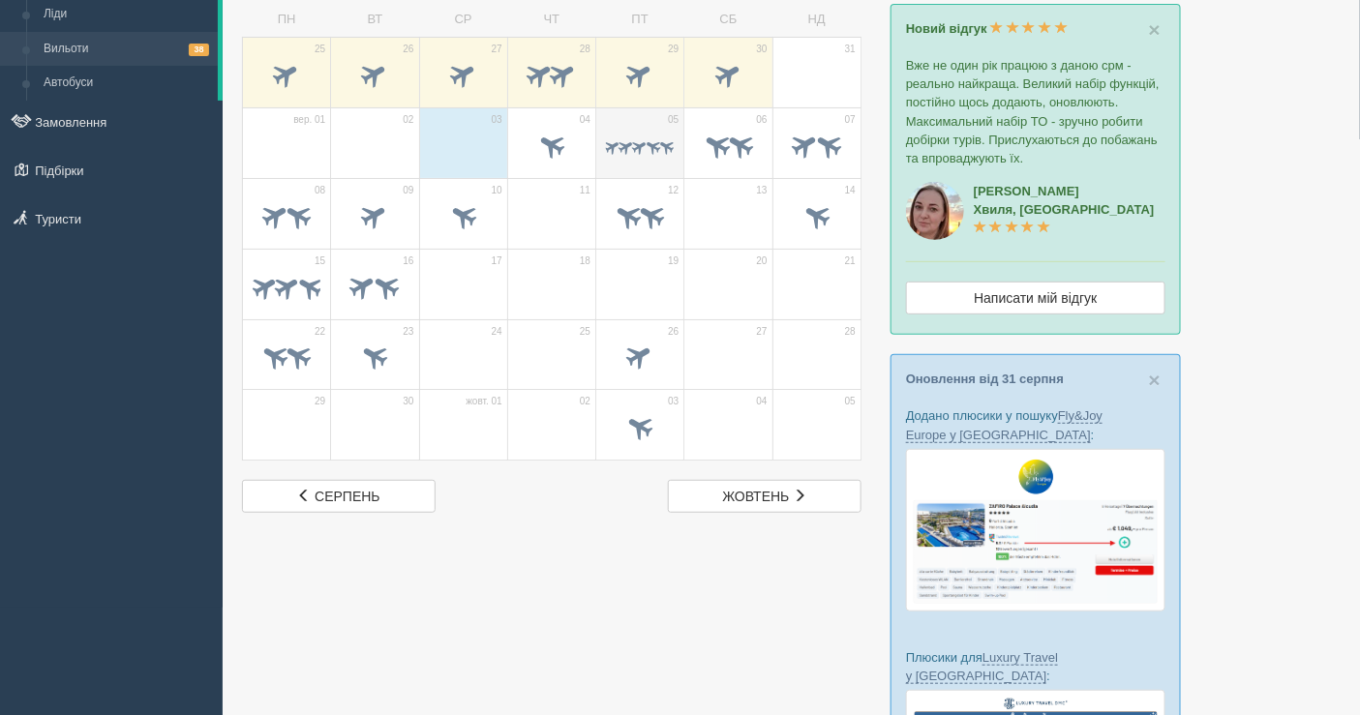
click at [673, 144] on span at bounding box center [667, 146] width 18 height 18
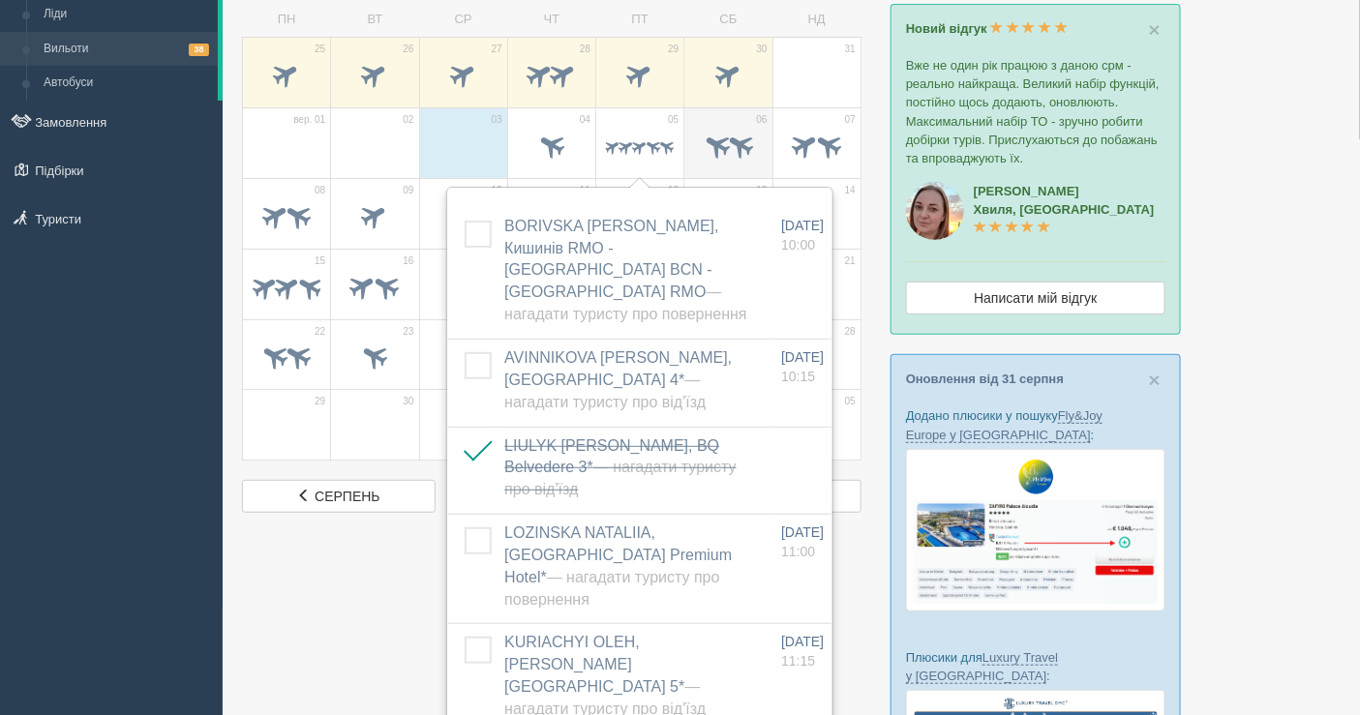
click at [742, 146] on span at bounding box center [740, 145] width 32 height 32
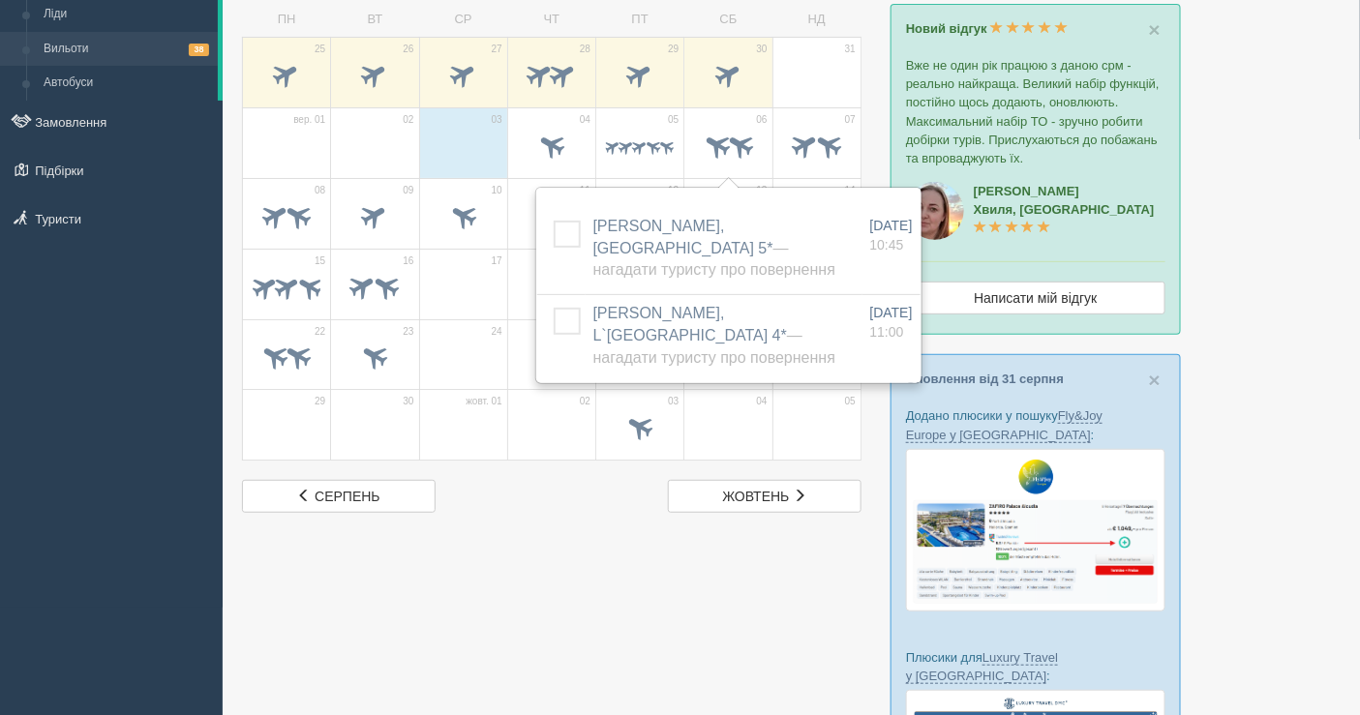
click at [51, 468] on div "All-Inclusive CRM Нагадування Ліди Вильоти 38 Автобуси" at bounding box center [111, 250] width 223 height 715
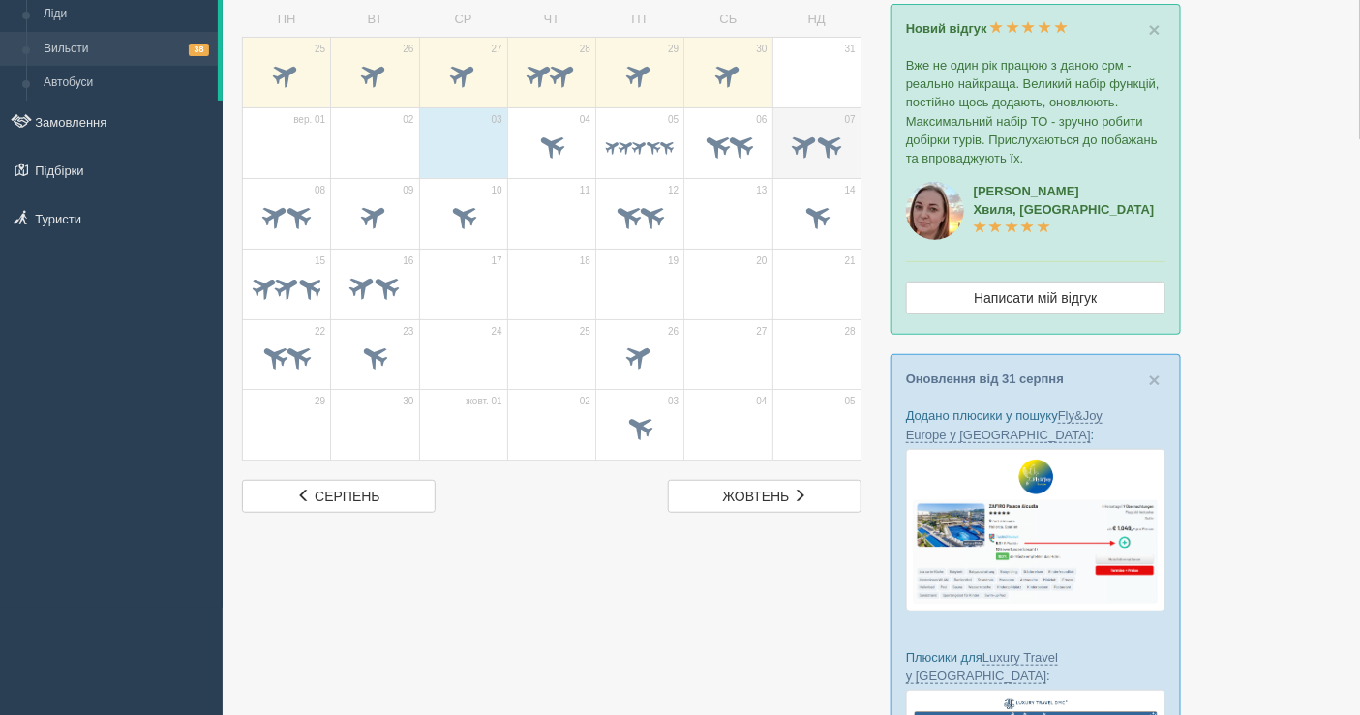
click at [798, 132] on span at bounding box center [817, 148] width 68 height 33
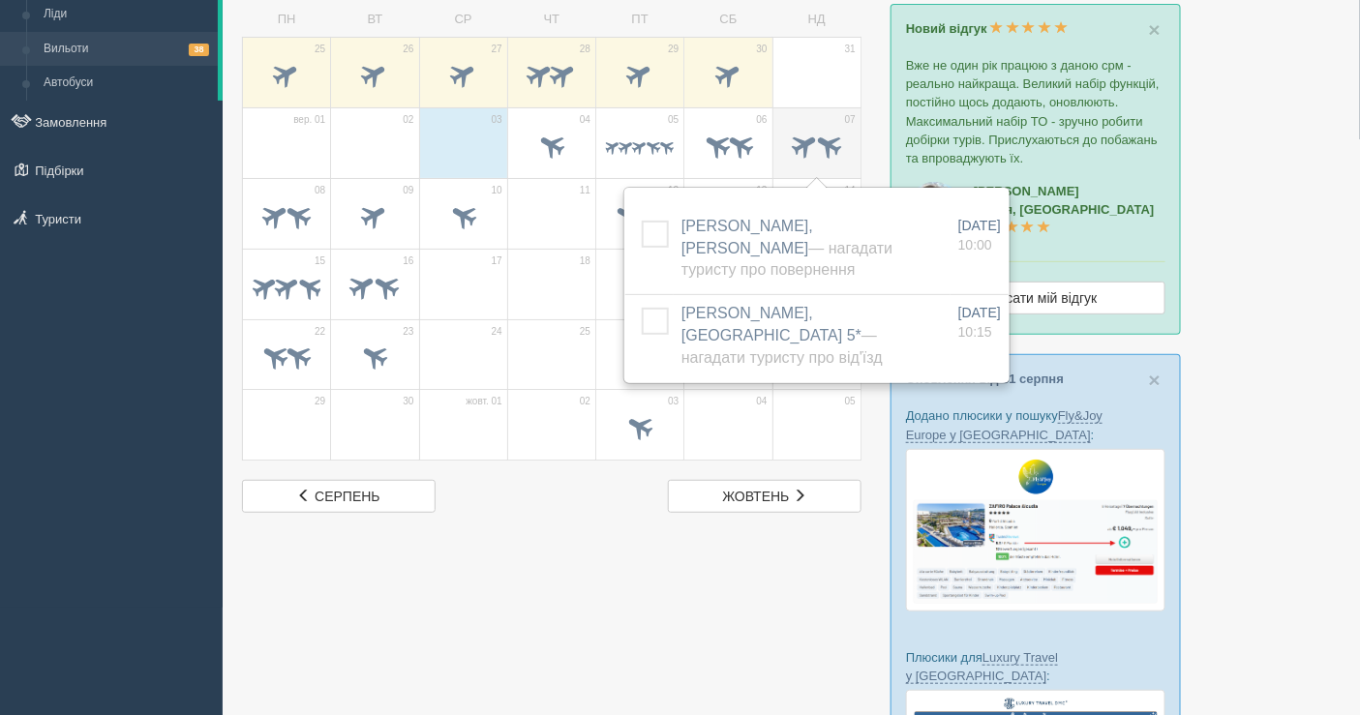
click at [796, 112] on td "07" at bounding box center [816, 142] width 88 height 71
click at [717, 153] on span at bounding box center [717, 145] width 32 height 32
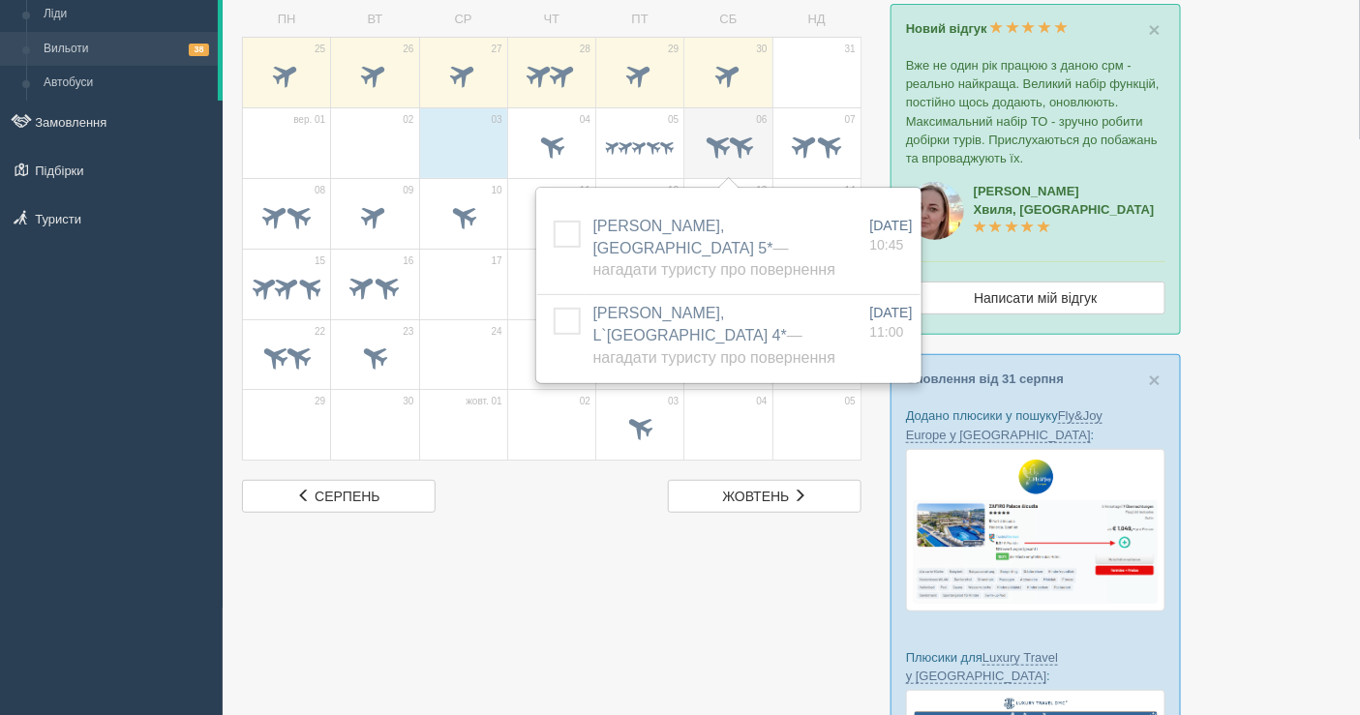
click at [715, 133] on span at bounding box center [717, 145] width 32 height 32
click at [635, 122] on td "05" at bounding box center [640, 142] width 88 height 71
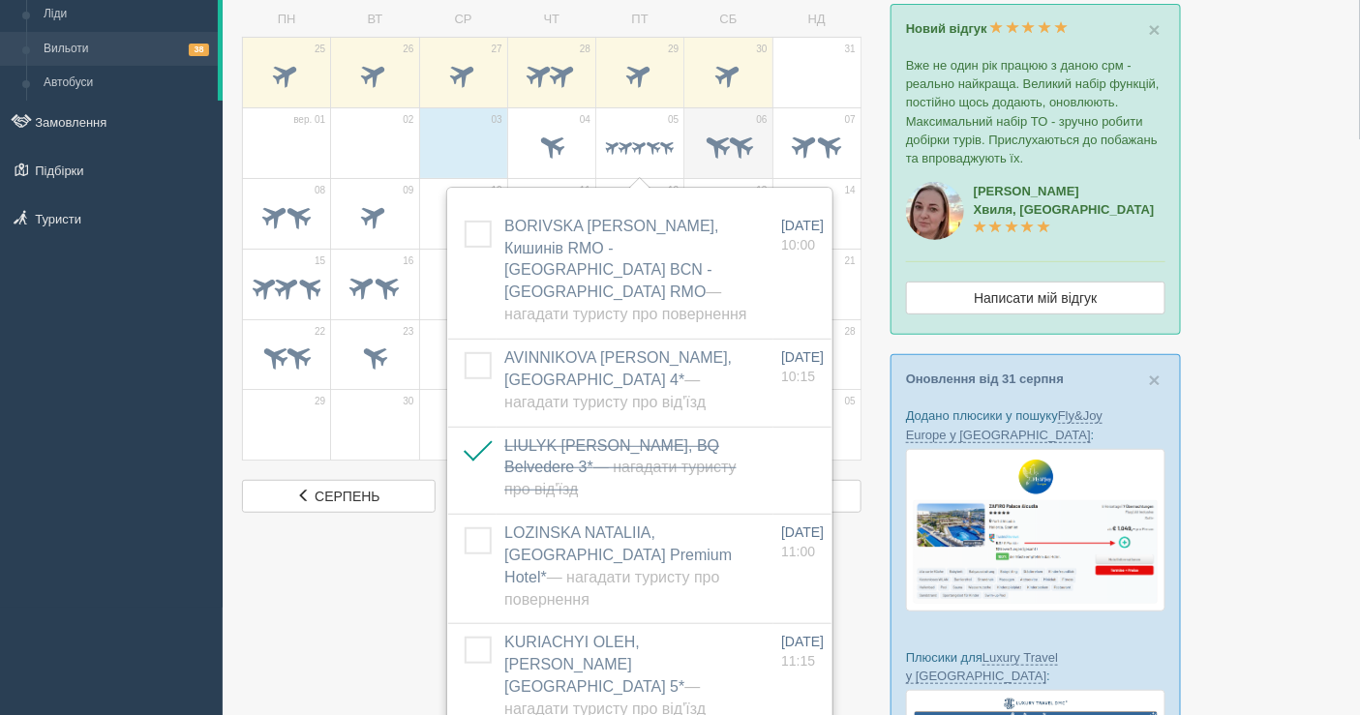
click at [734, 152] on span at bounding box center [740, 145] width 32 height 32
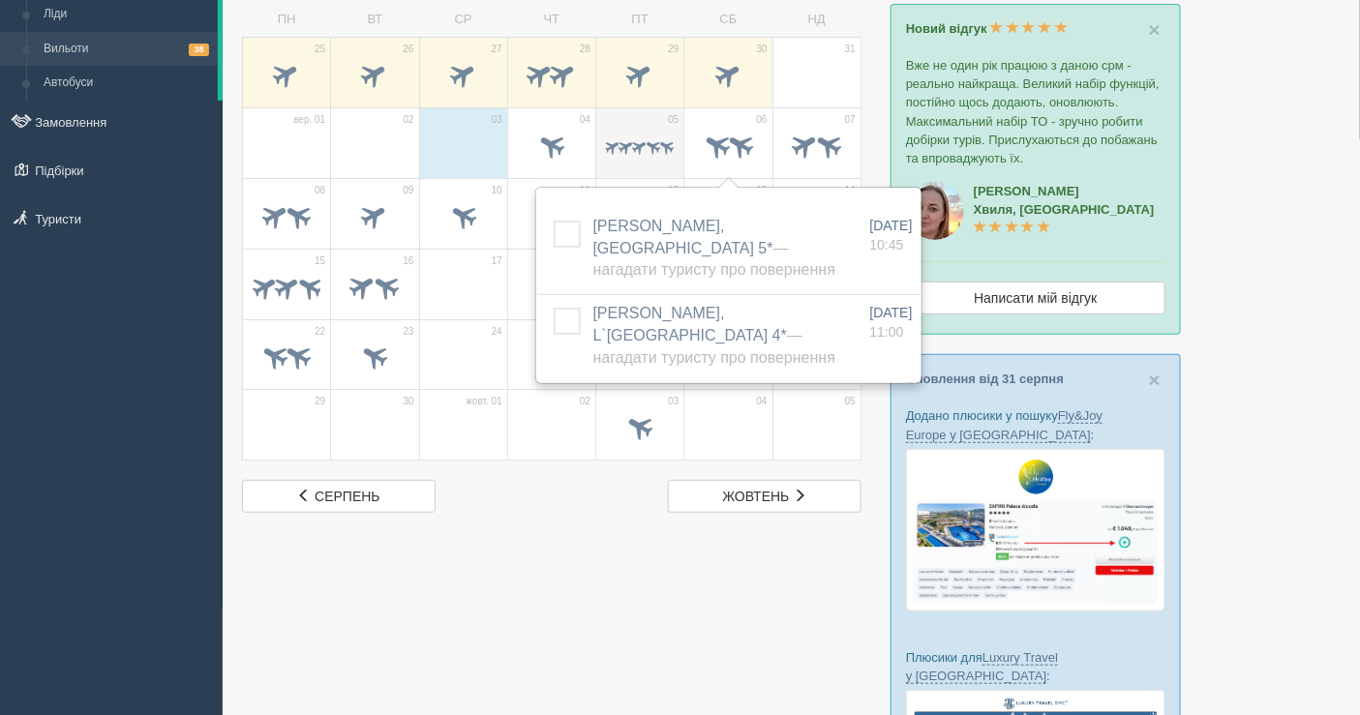
click at [622, 143] on span at bounding box center [627, 146] width 18 height 18
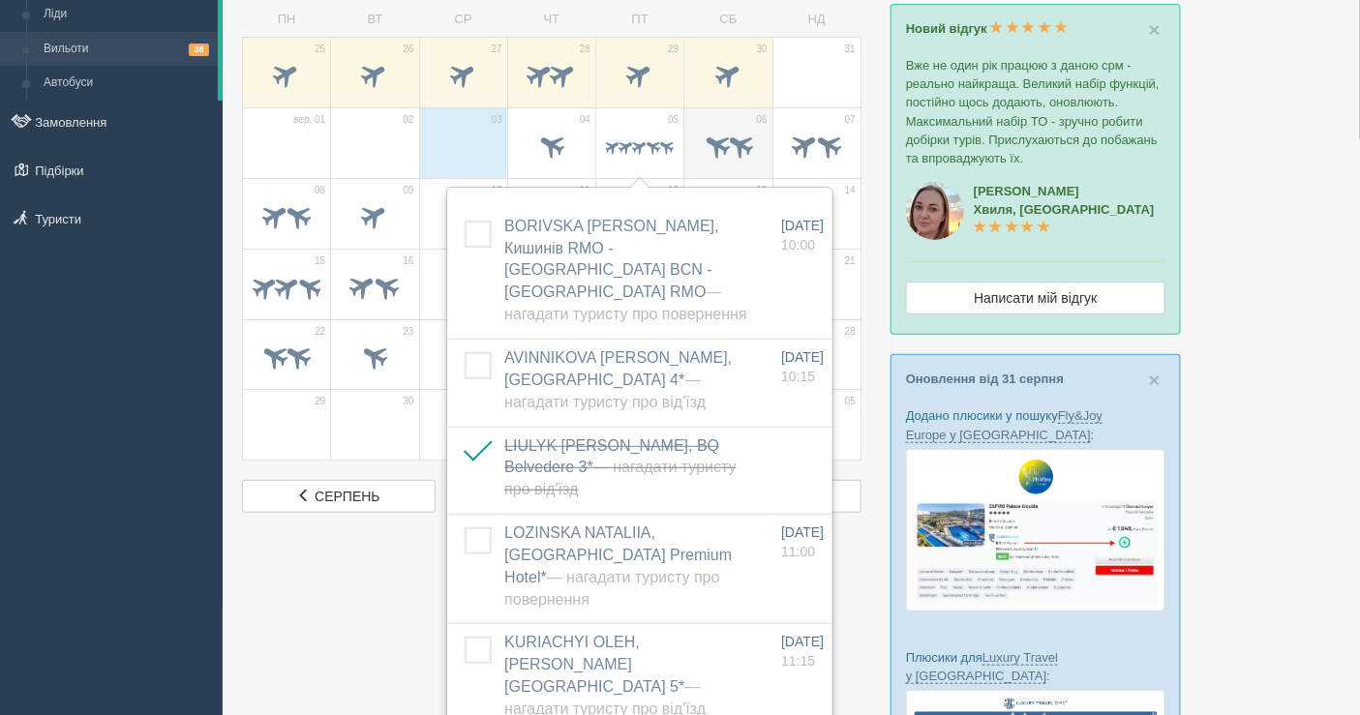
click at [702, 134] on span at bounding box center [717, 145] width 32 height 32
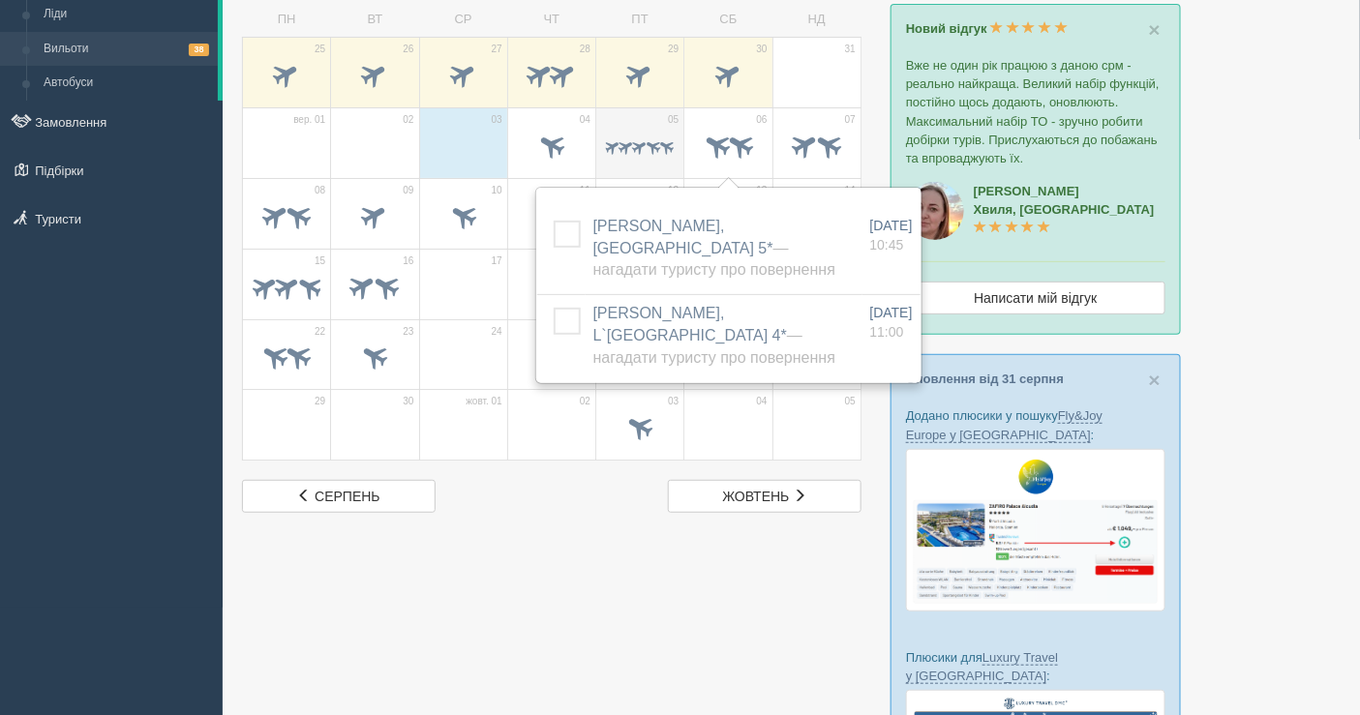
click at [635, 138] on span at bounding box center [640, 147] width 68 height 19
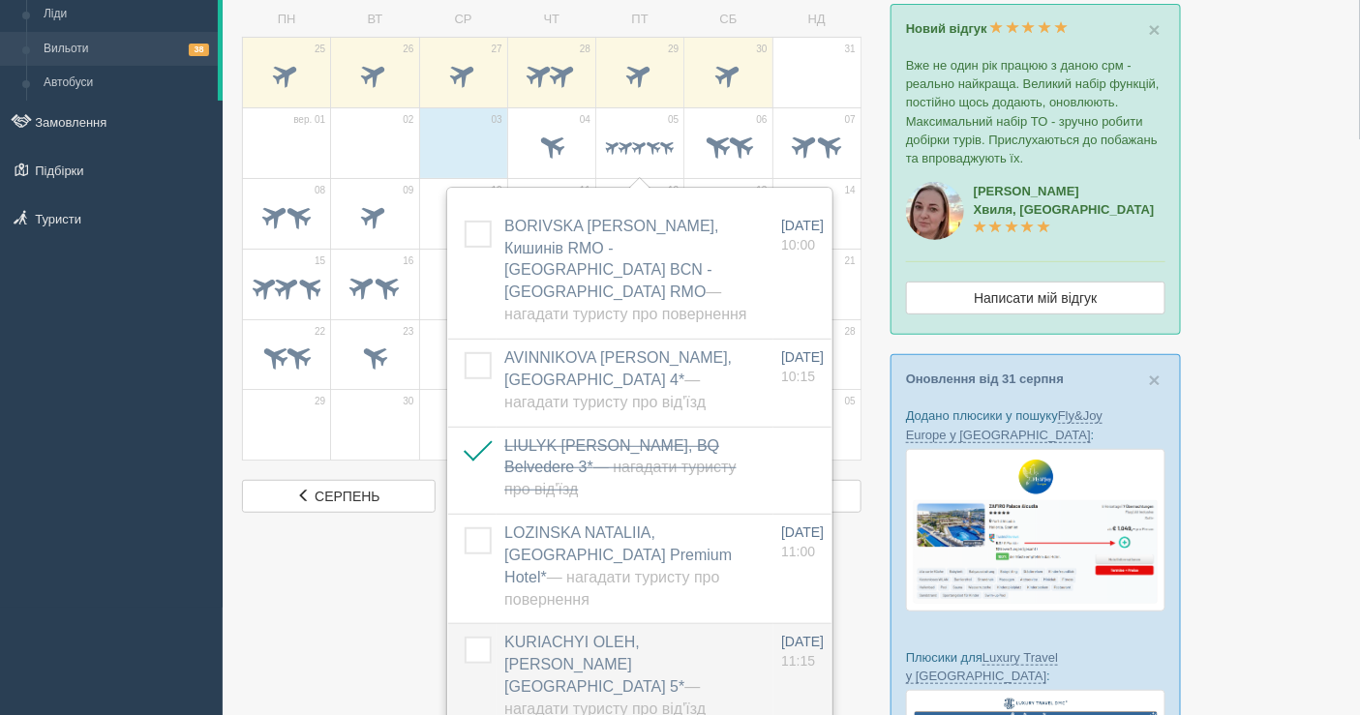
click at [626, 634] on span "KURIACHYI OLEH, Baia Lara Hotel 5* — Нагадати туристу про від'їзд" at bounding box center [604, 675] width 201 height 83
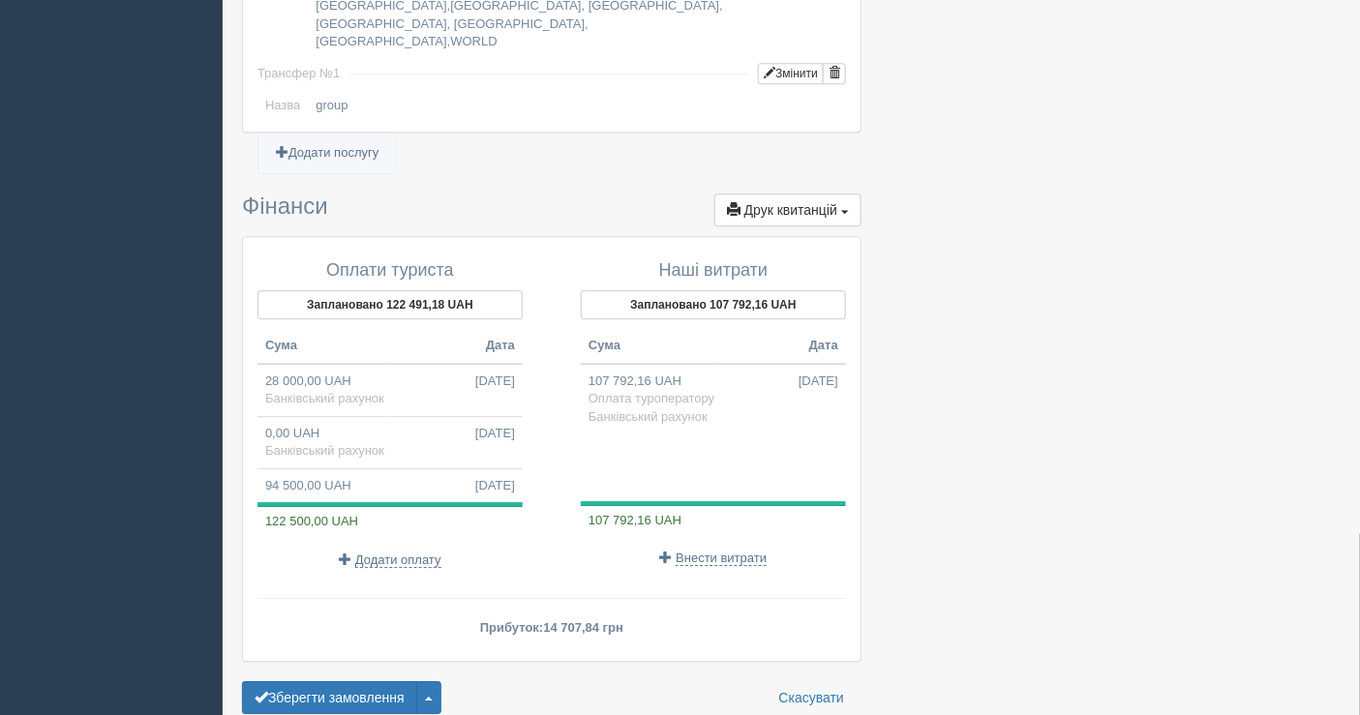
scroll to position [1706, 0]
